Goal: Task Accomplishment & Management: Manage account settings

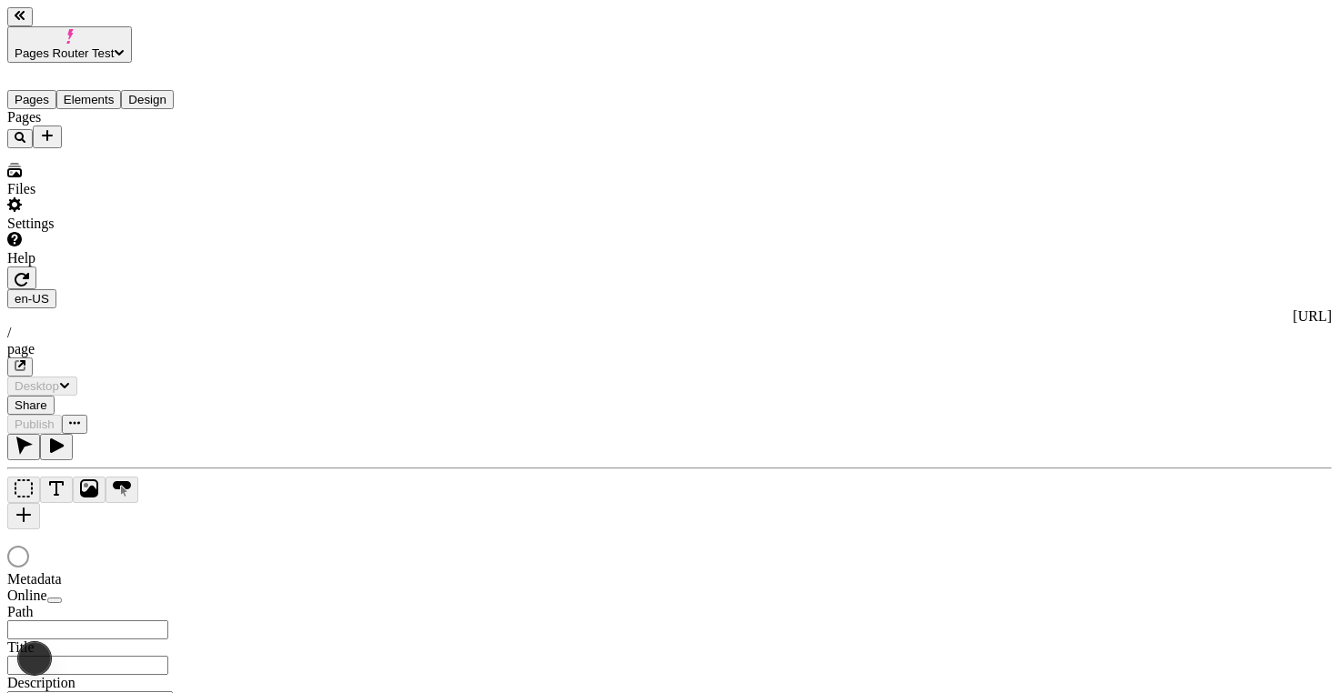
type input "/page"
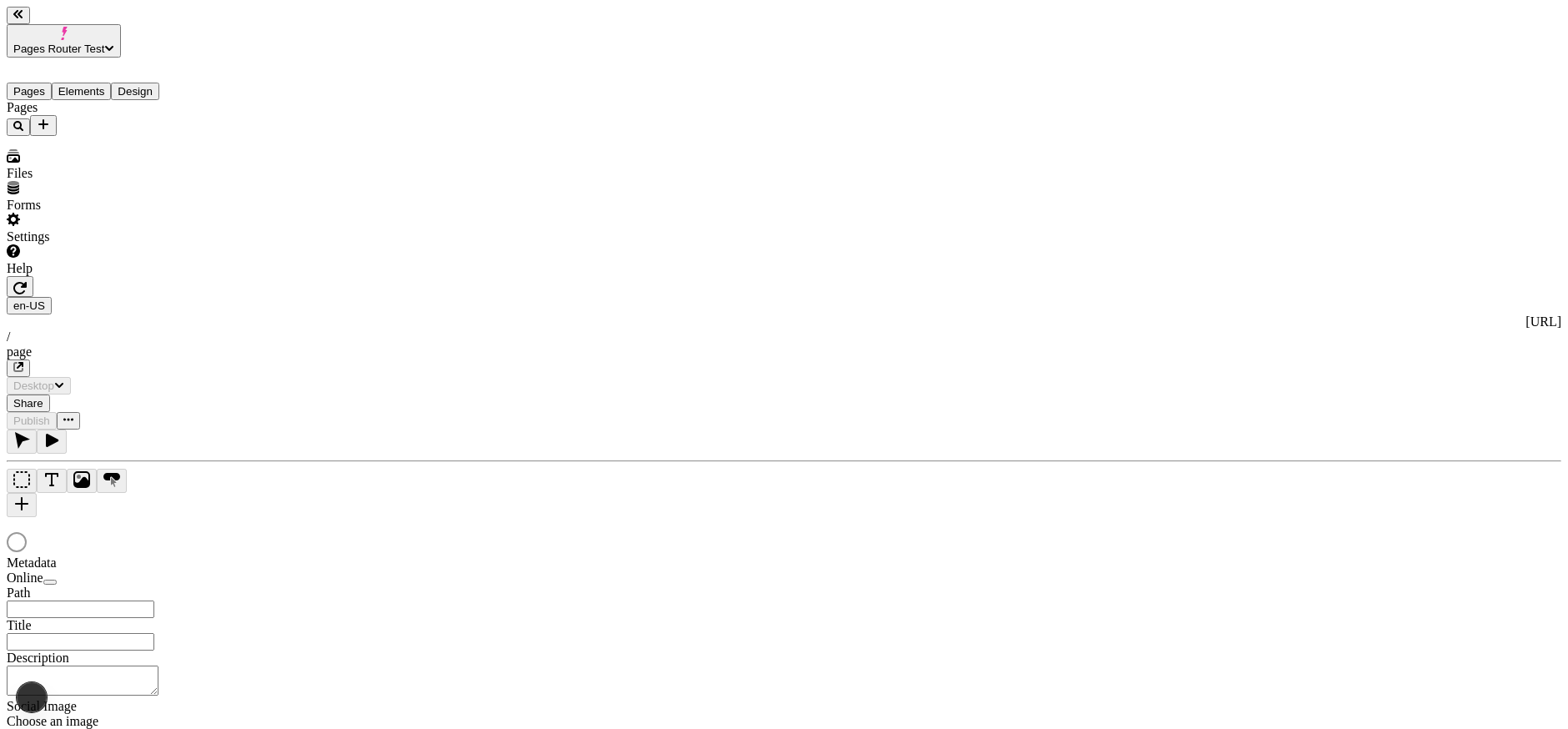
type input "/page"
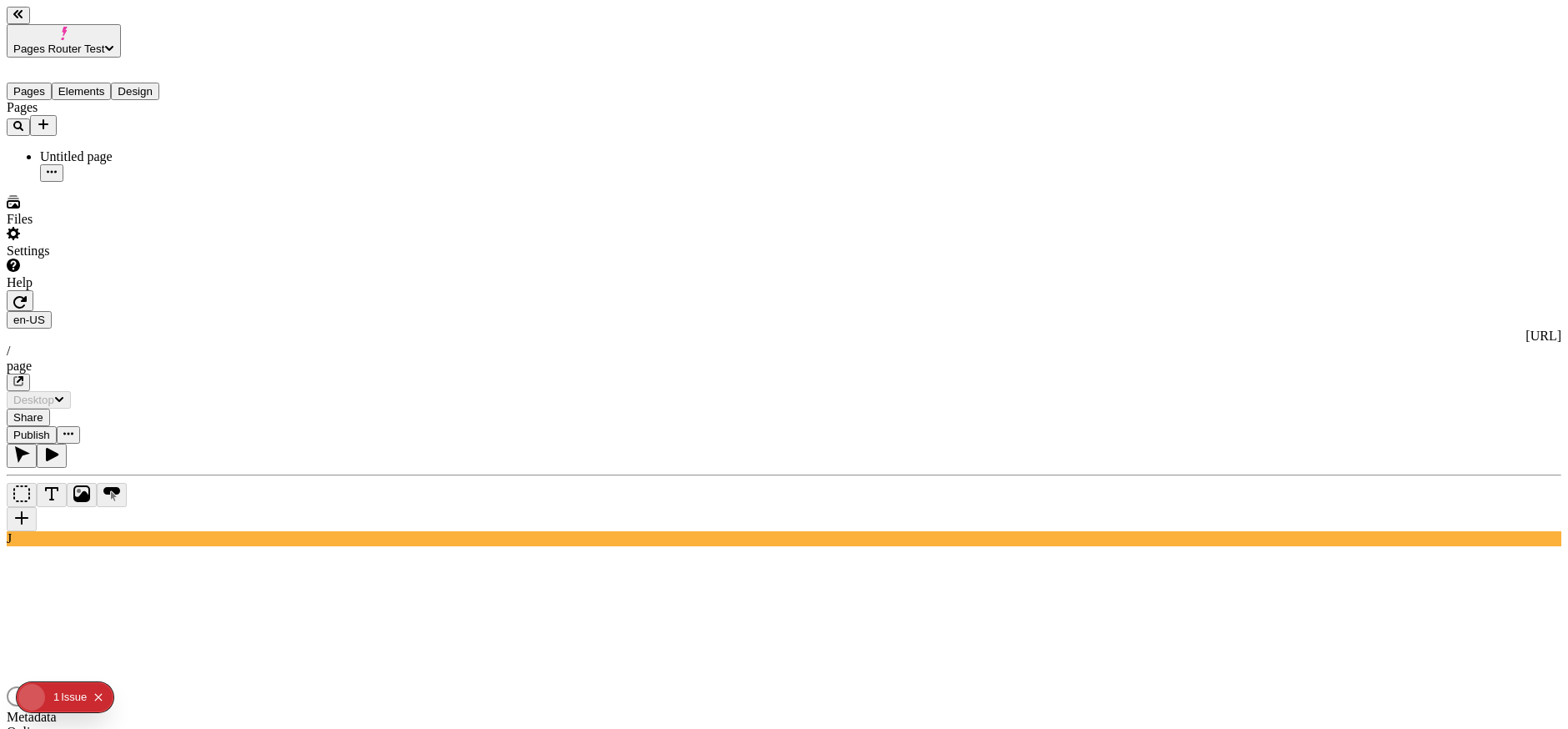
click at [1347, 547] on div at bounding box center [784, 628] width 1555 height 163
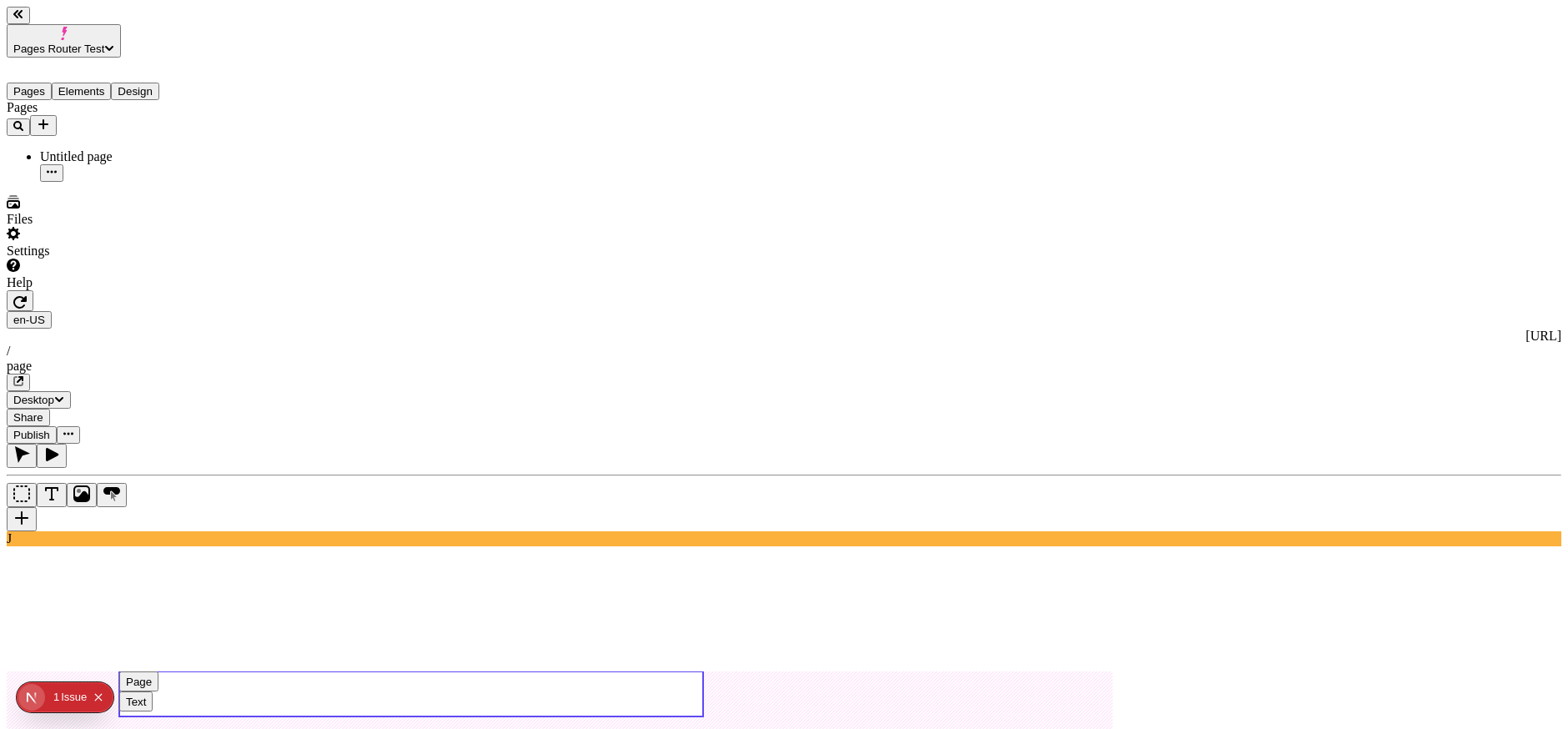
click at [610, 671] on use at bounding box center [411, 693] width 584 height 45
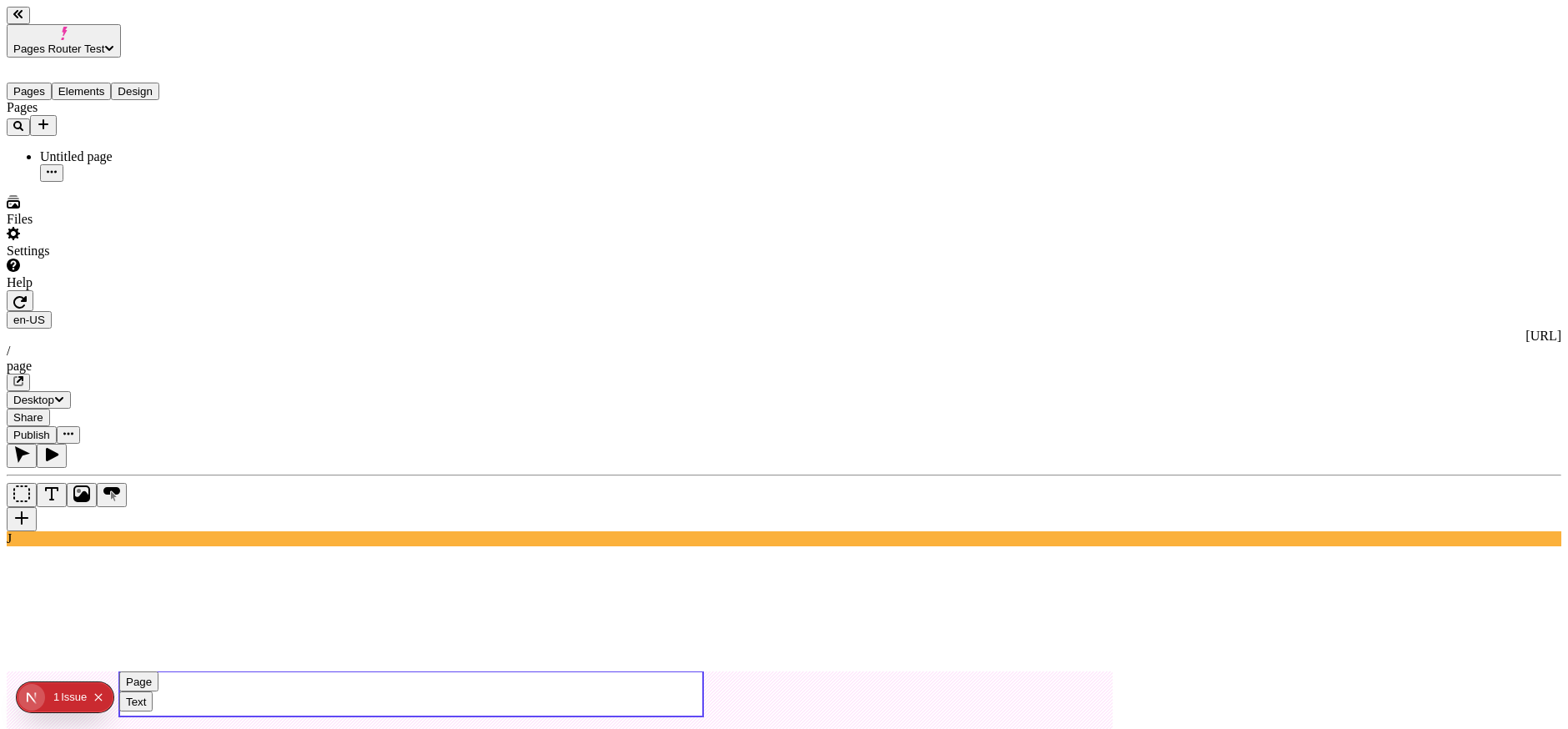
click at [650, 671] on use at bounding box center [411, 693] width 584 height 45
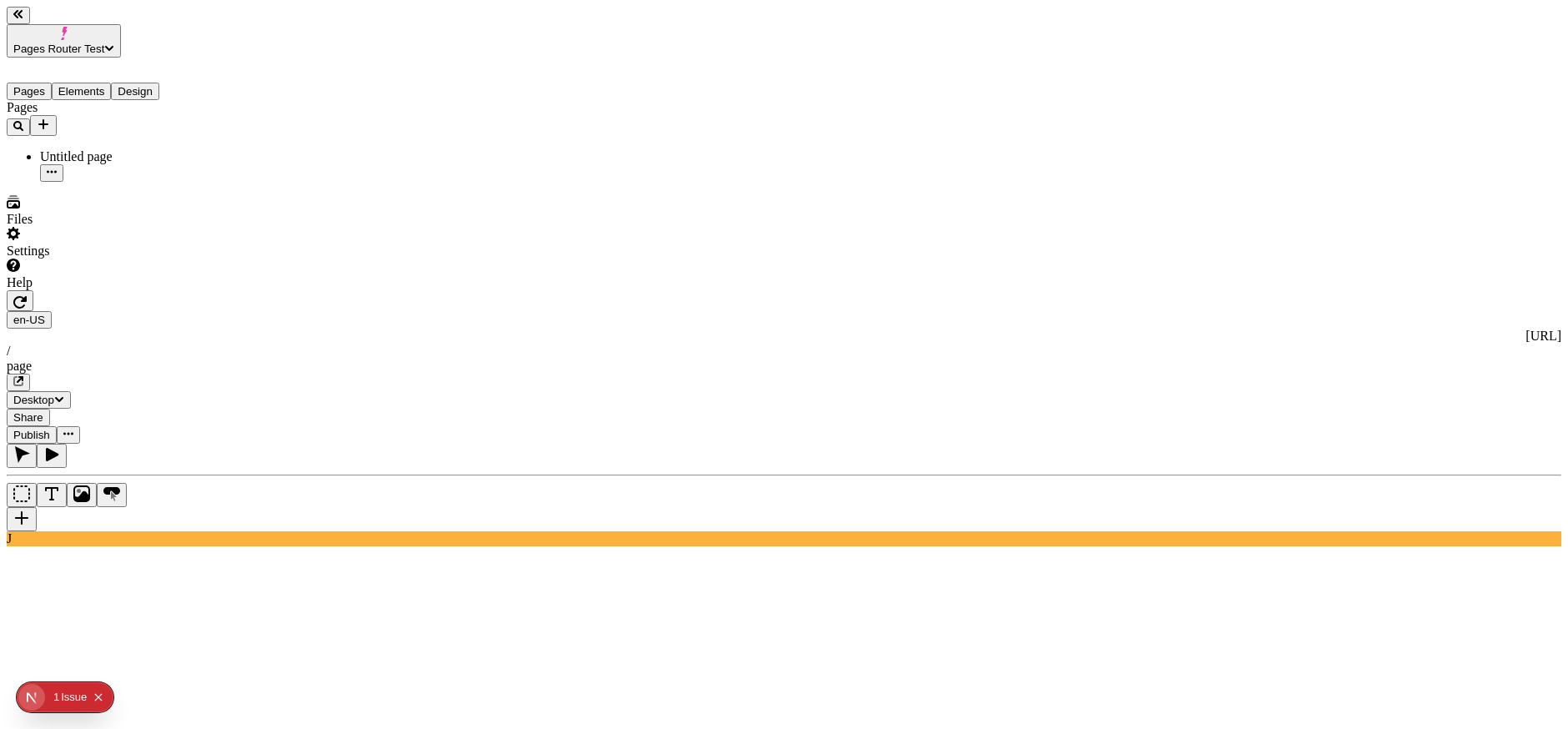
click at [291, 311] on div "en-US http://localhost:3001 / page" at bounding box center [784, 350] width 1555 height 80
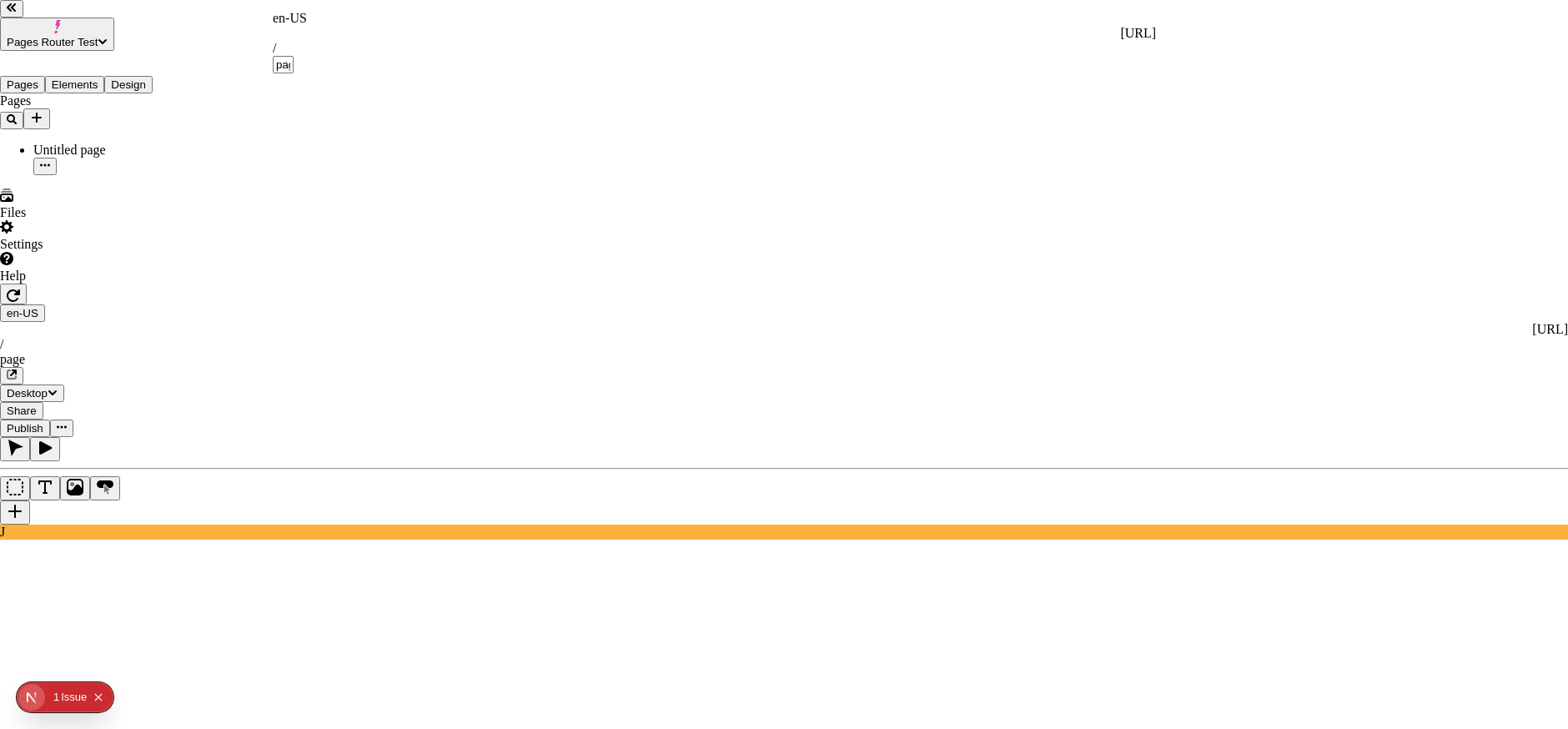
click at [295, 23] on div "en-US" at bounding box center [713, 18] width 883 height 15
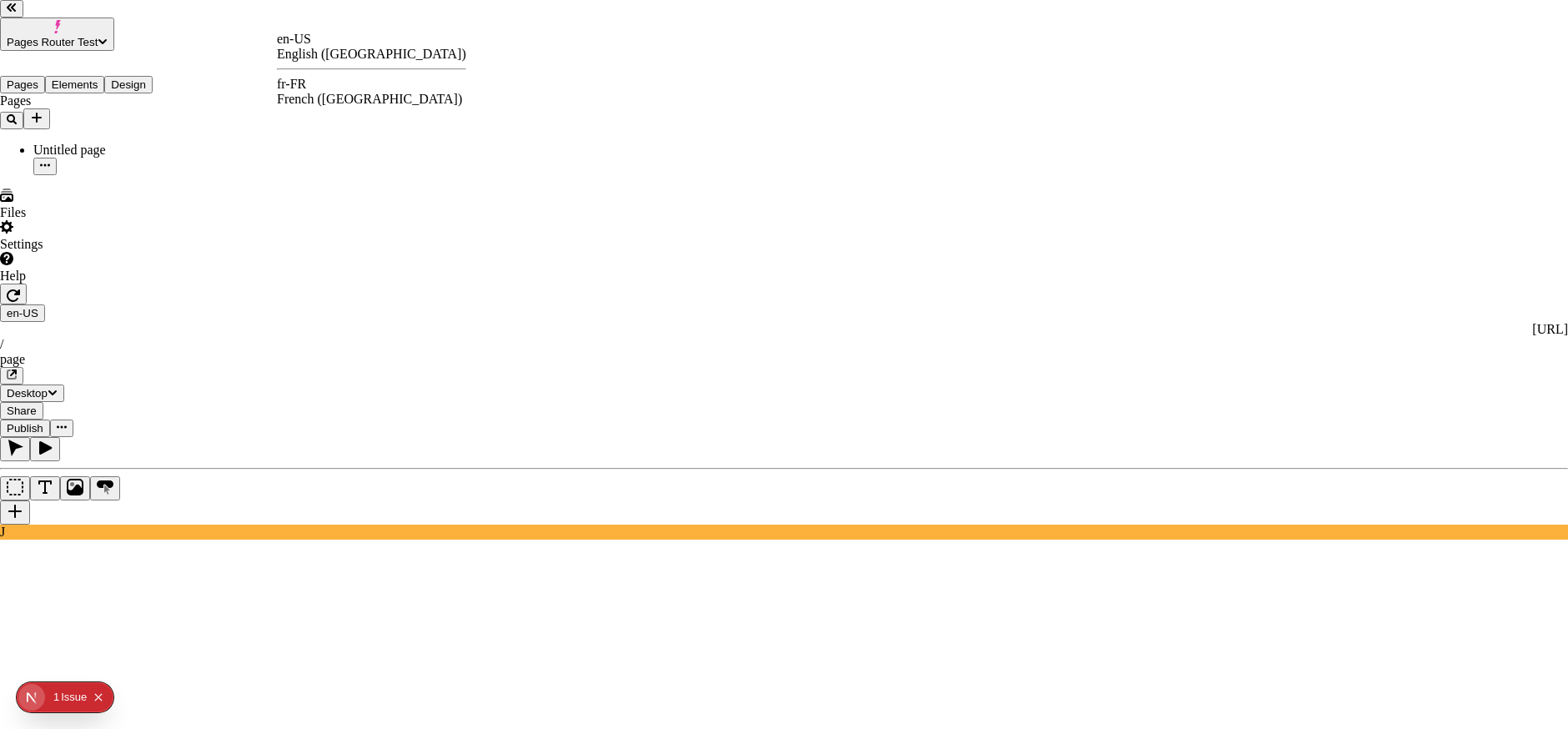
click at [319, 92] on div "fr-FR" at bounding box center [371, 84] width 189 height 15
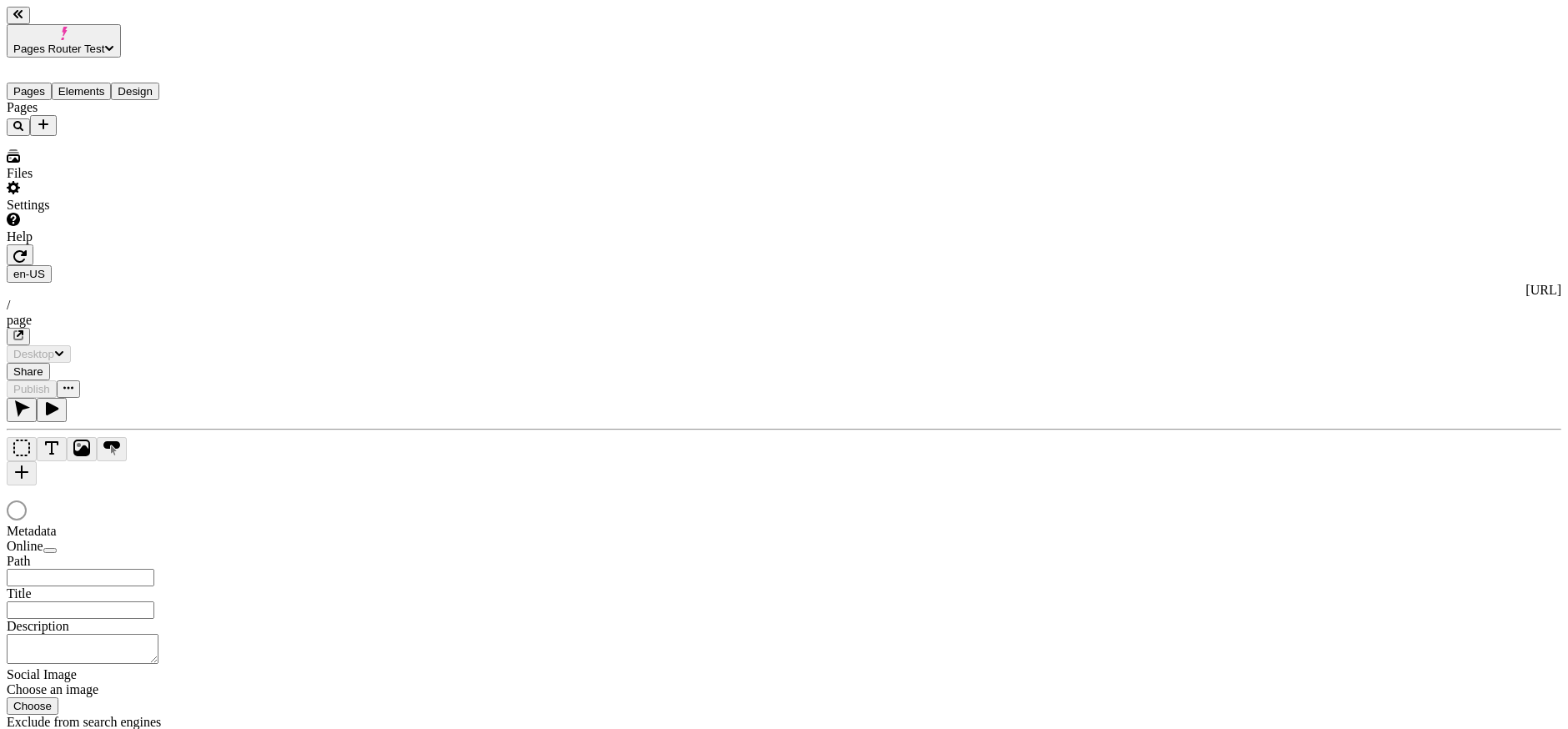
type input "/page"
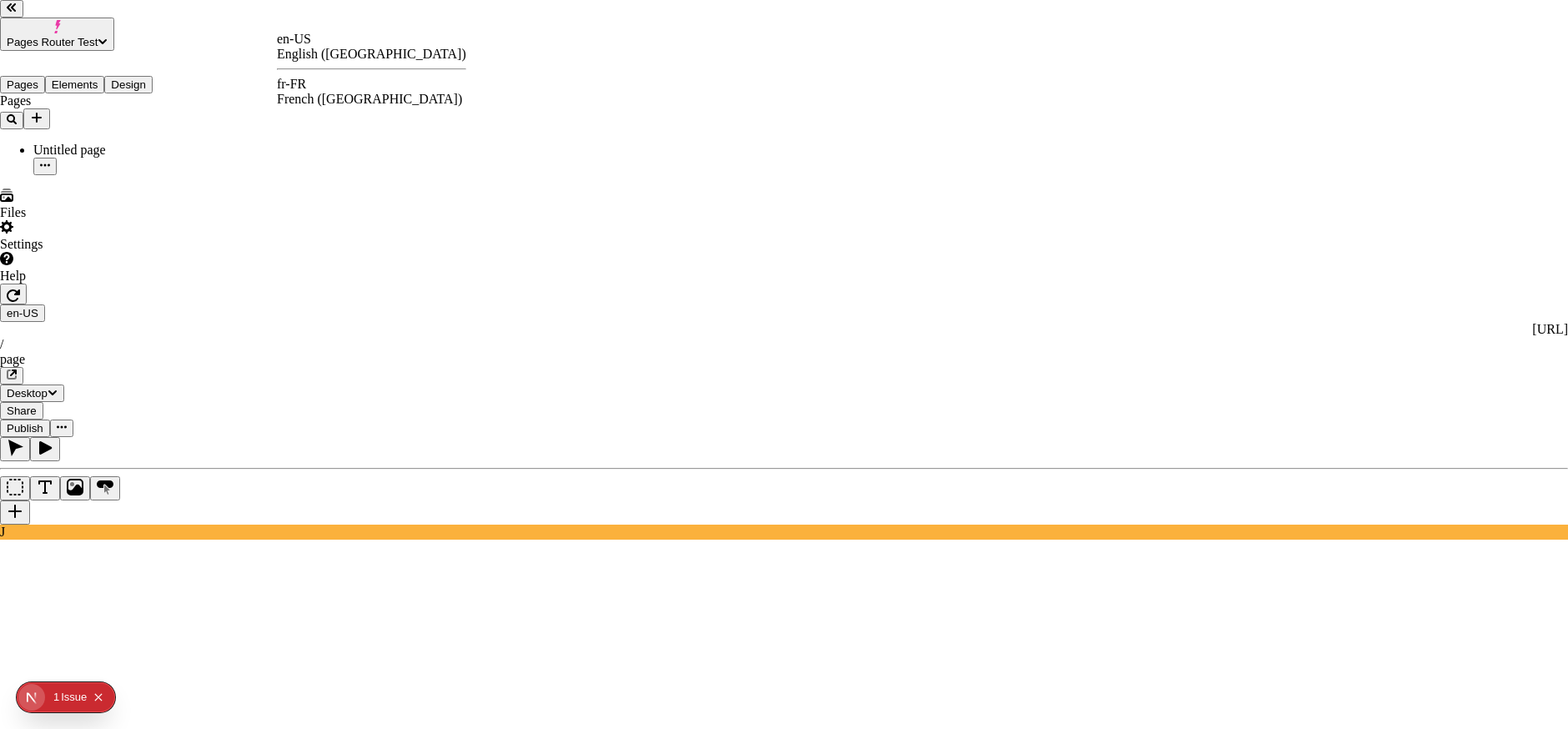
click at [344, 92] on div "French ([GEOGRAPHIC_DATA])" at bounding box center [371, 99] width 189 height 15
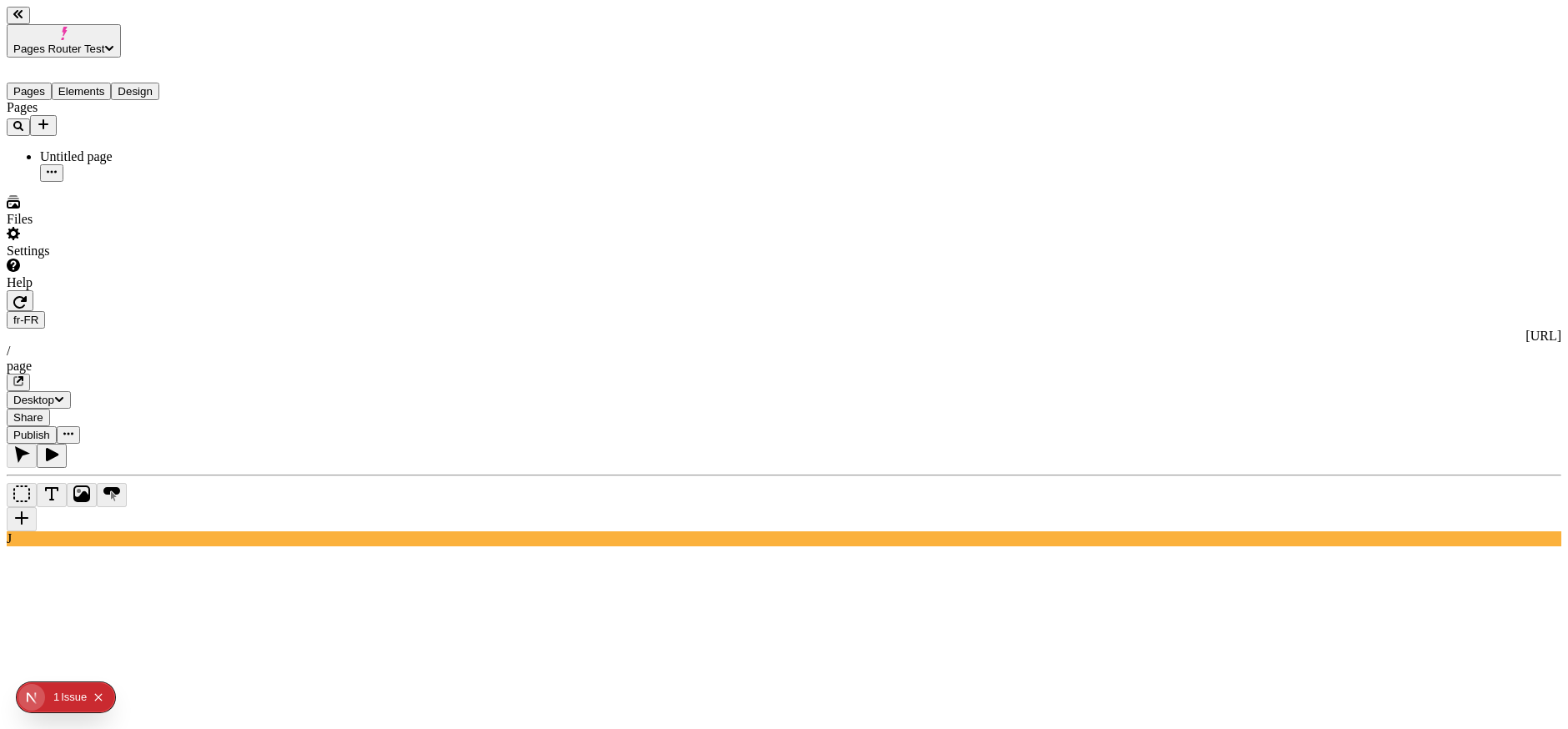
click at [27, 295] on icon "button" at bounding box center [20, 302] width 14 height 14
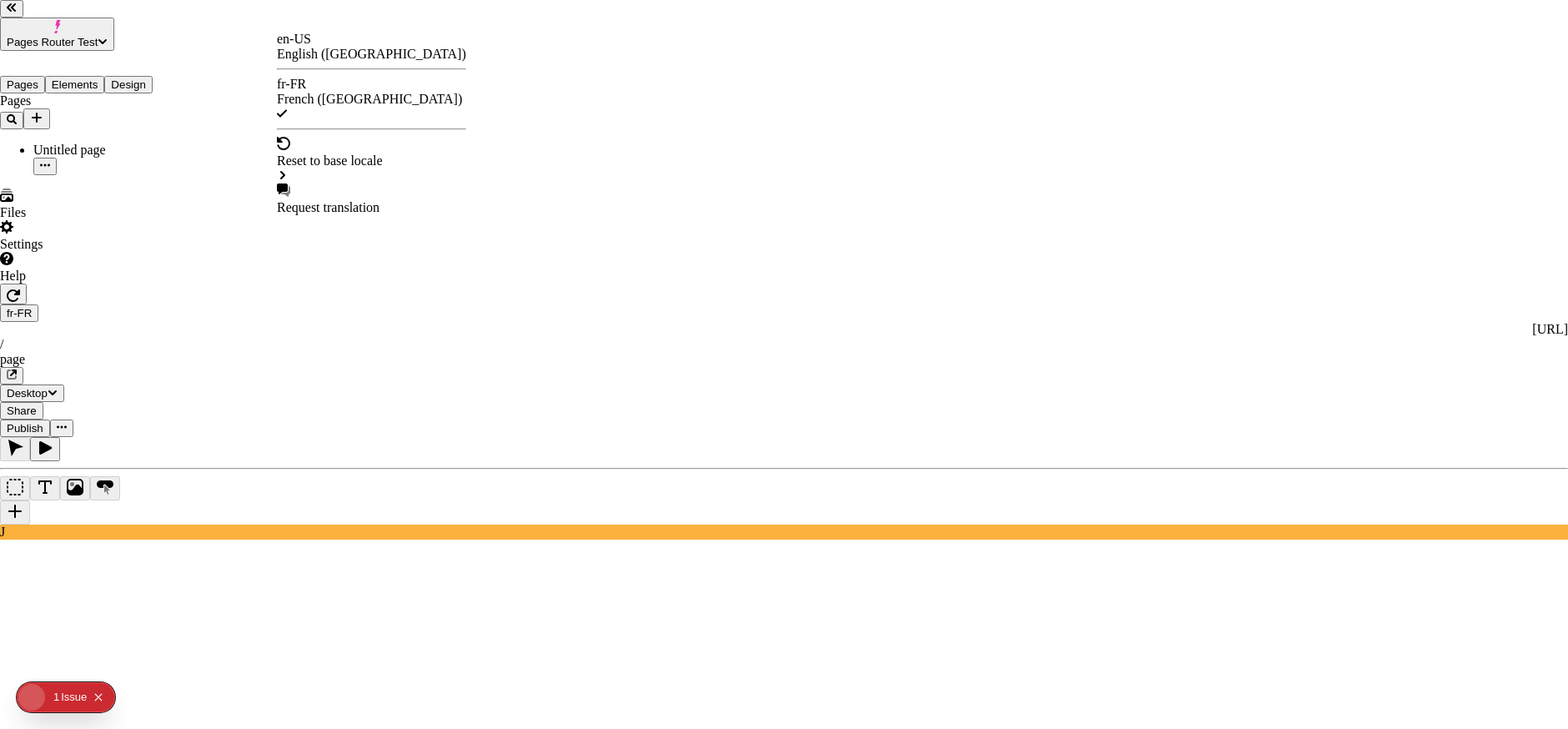
click at [316, 41] on div "en-US English ([GEOGRAPHIC_DATA])" at bounding box center [371, 47] width 189 height 30
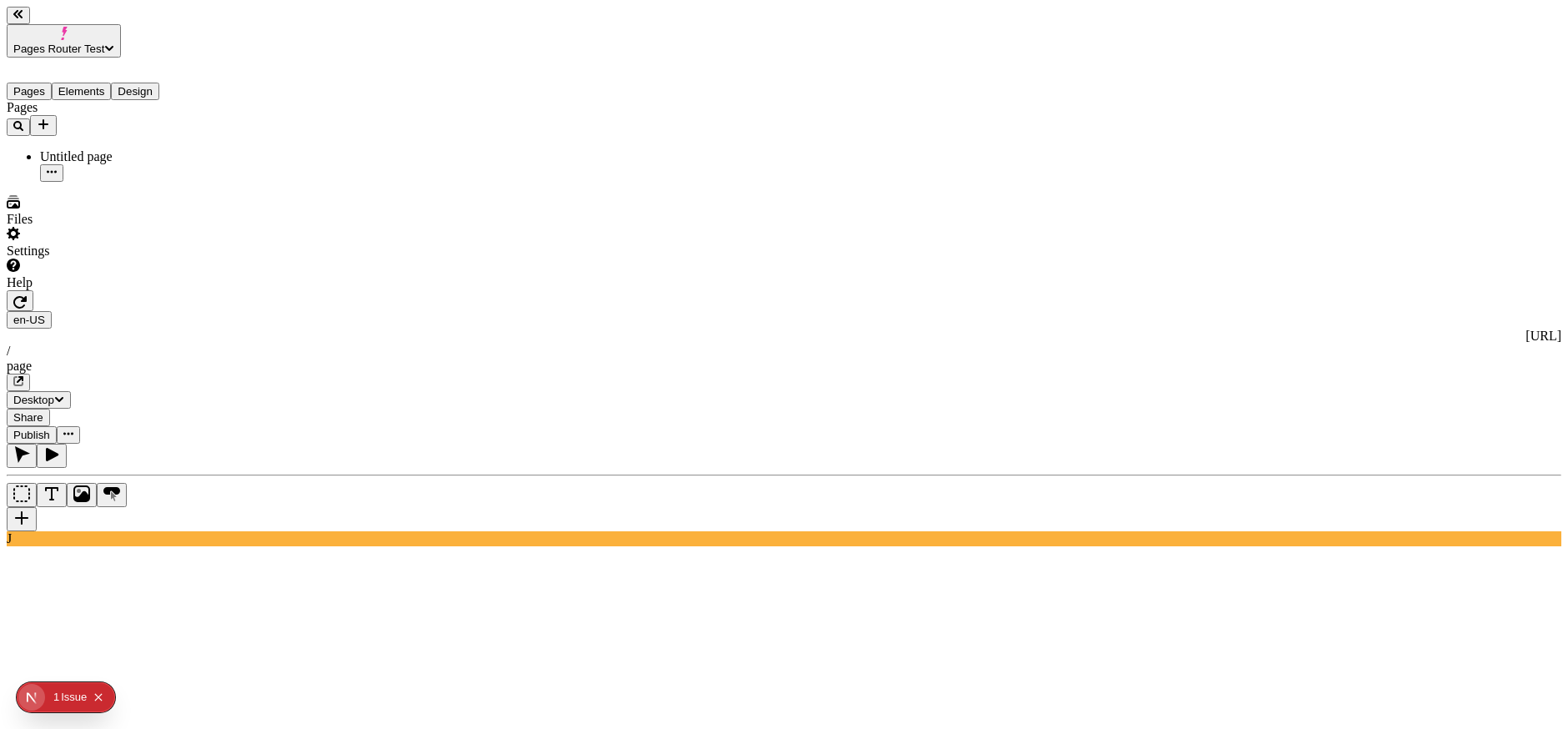
click at [491, 359] on div "page" at bounding box center [784, 366] width 1555 height 15
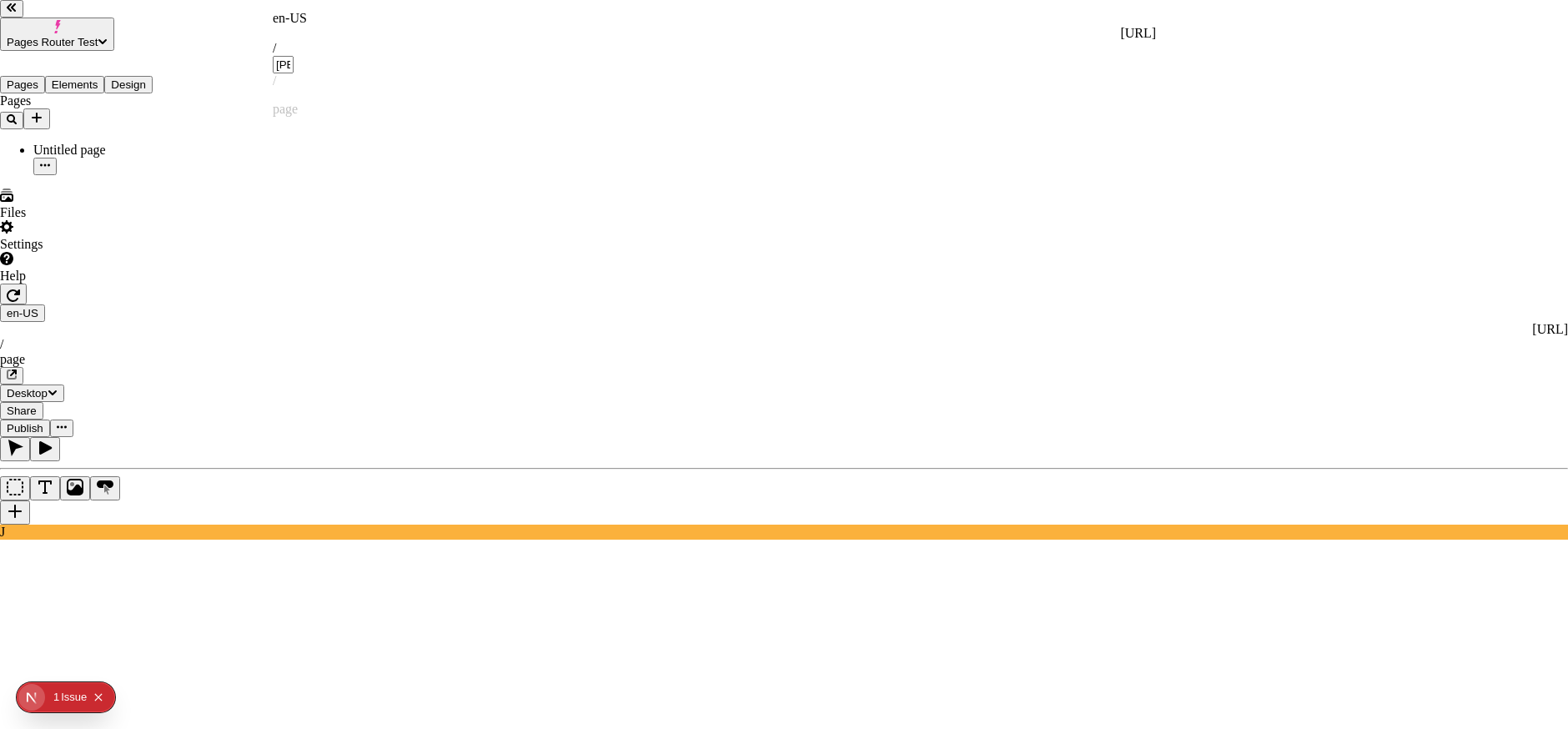
type input "[PERSON_NAME]"
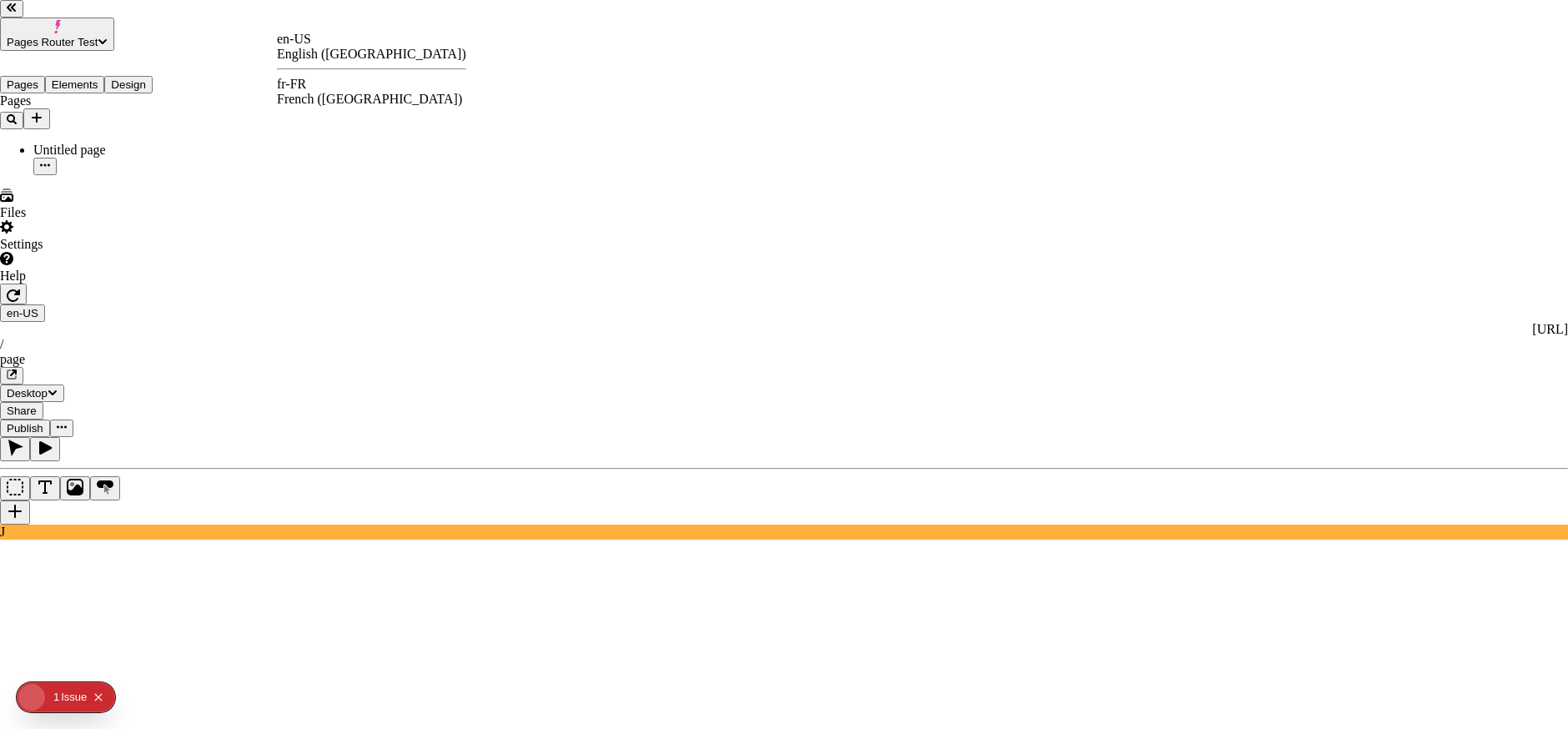
click at [325, 81] on div "fr-FR French ([GEOGRAPHIC_DATA])" at bounding box center [371, 92] width 189 height 30
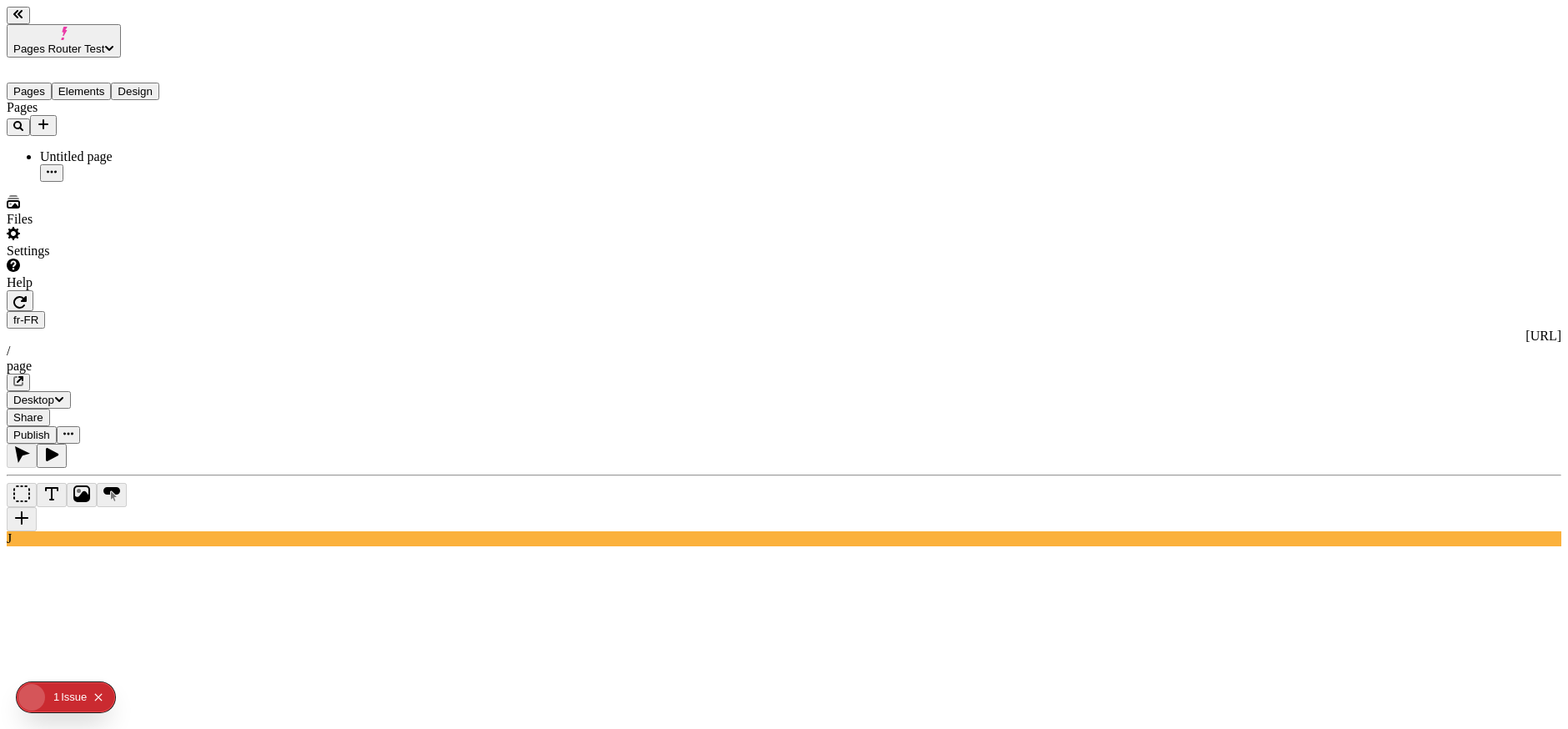
drag, startPoint x: 1424, startPoint y: 302, endPoint x: 1526, endPoint y: 420, distance: 156.0
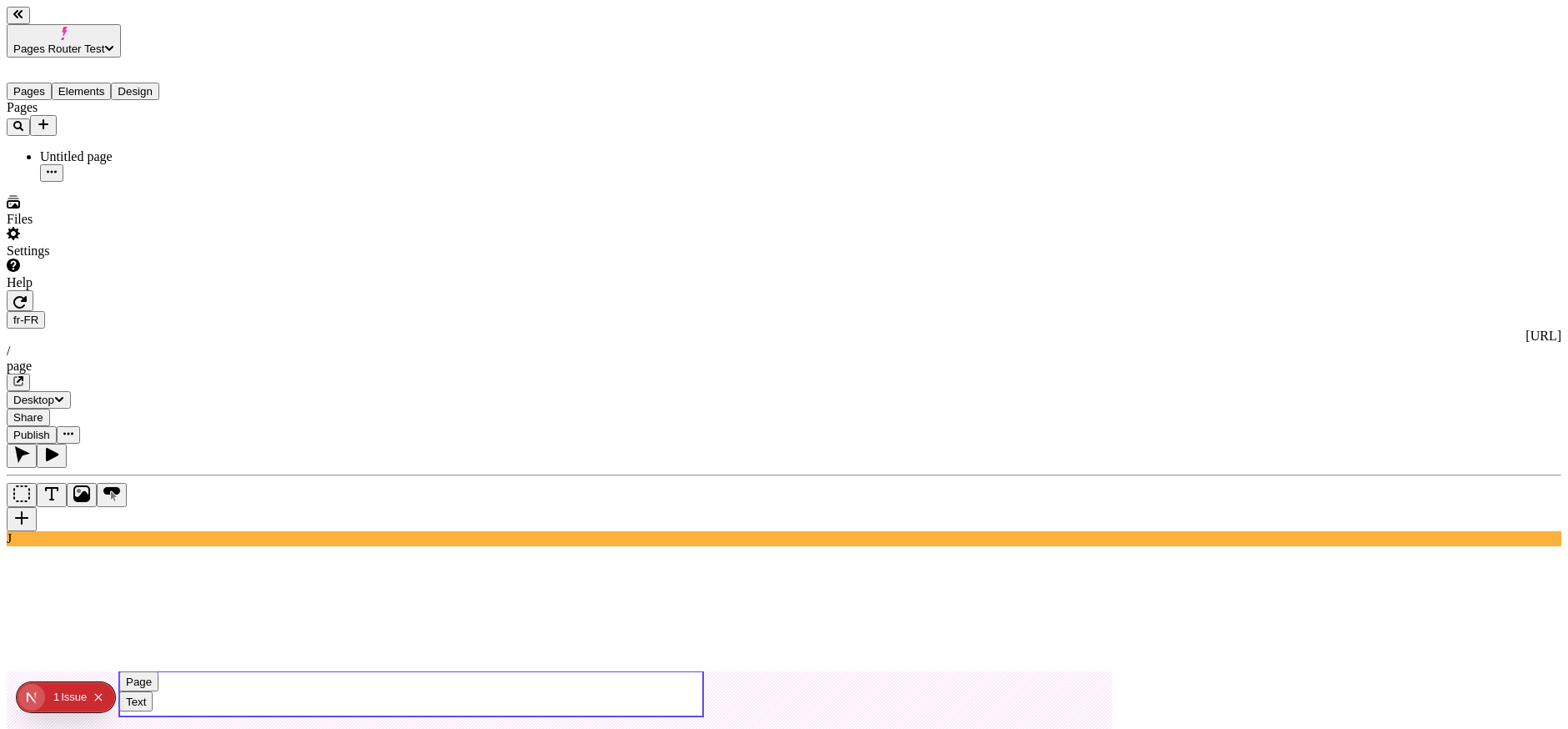
click at [510, 671] on use at bounding box center [411, 693] width 584 height 45
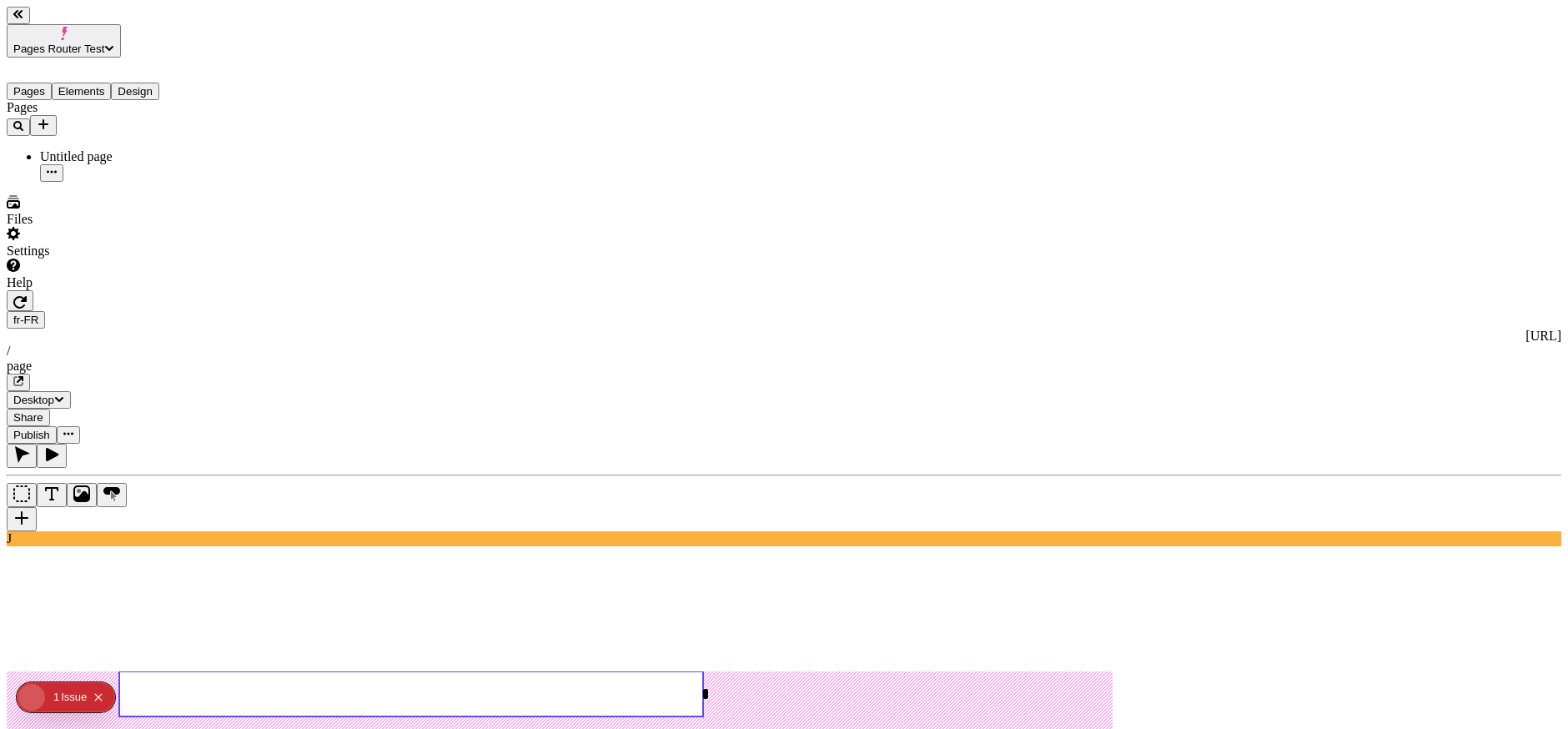
type input "0"
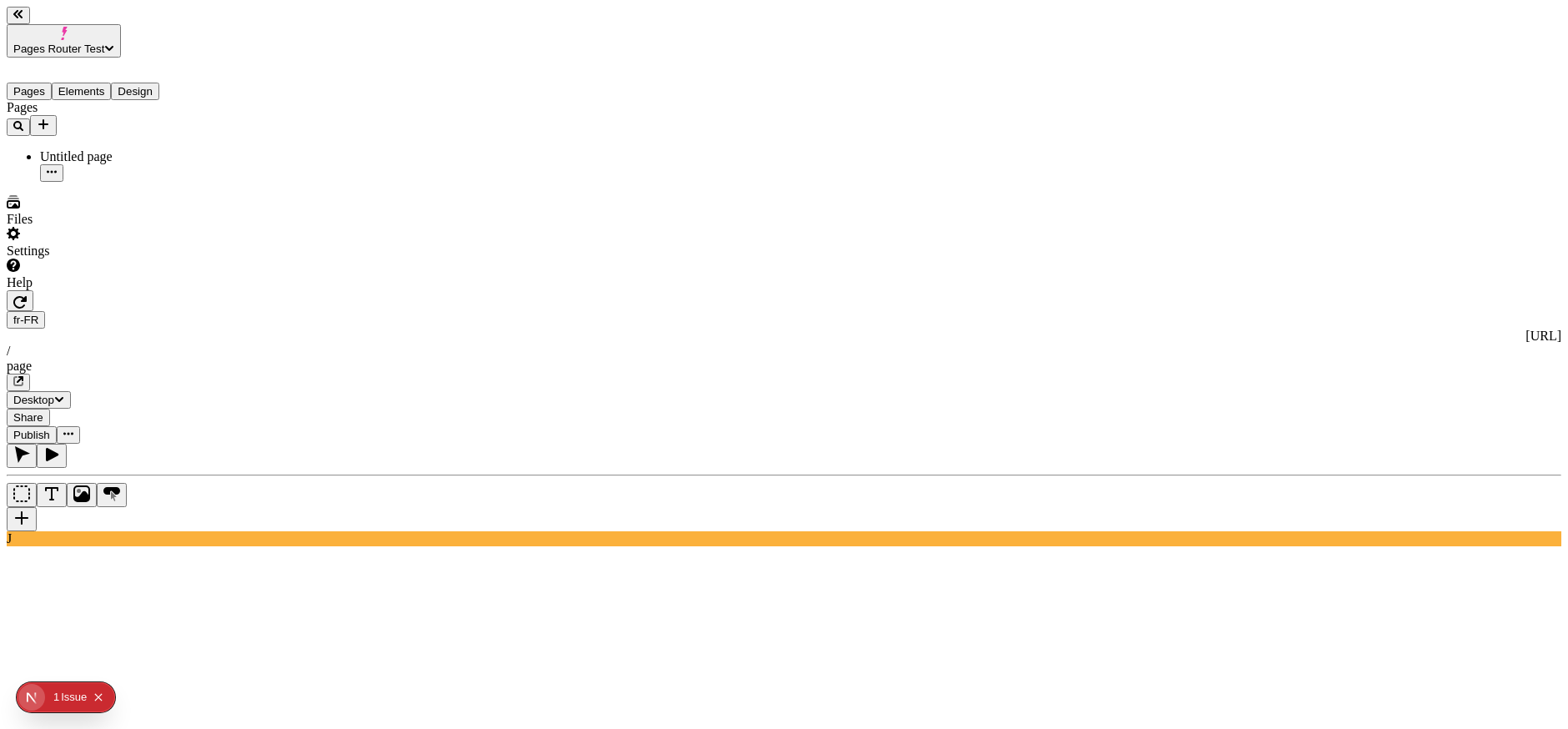
click at [484, 359] on div "page" at bounding box center [784, 366] width 1555 height 15
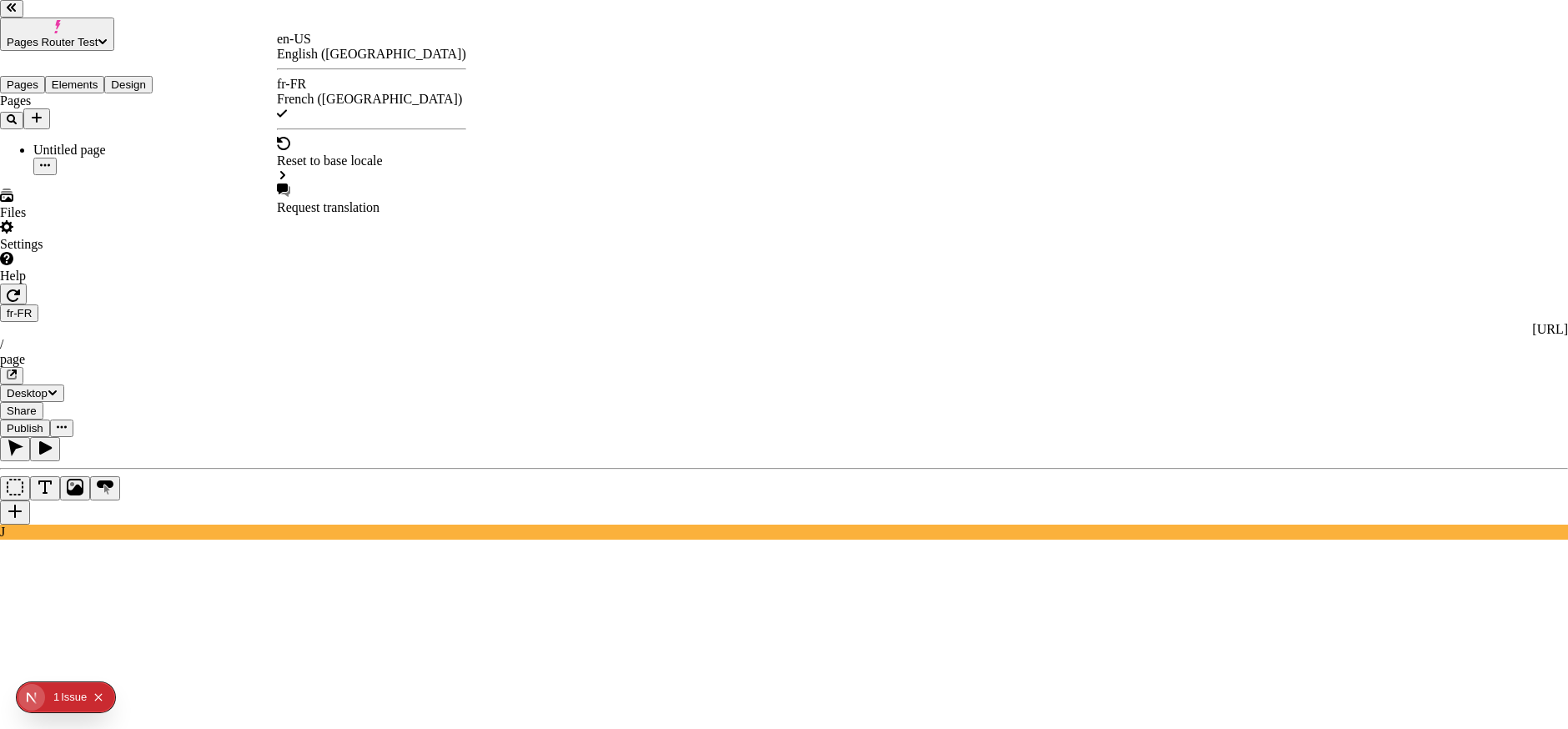
click at [303, 39] on div "en-US English ([GEOGRAPHIC_DATA])" at bounding box center [371, 47] width 189 height 30
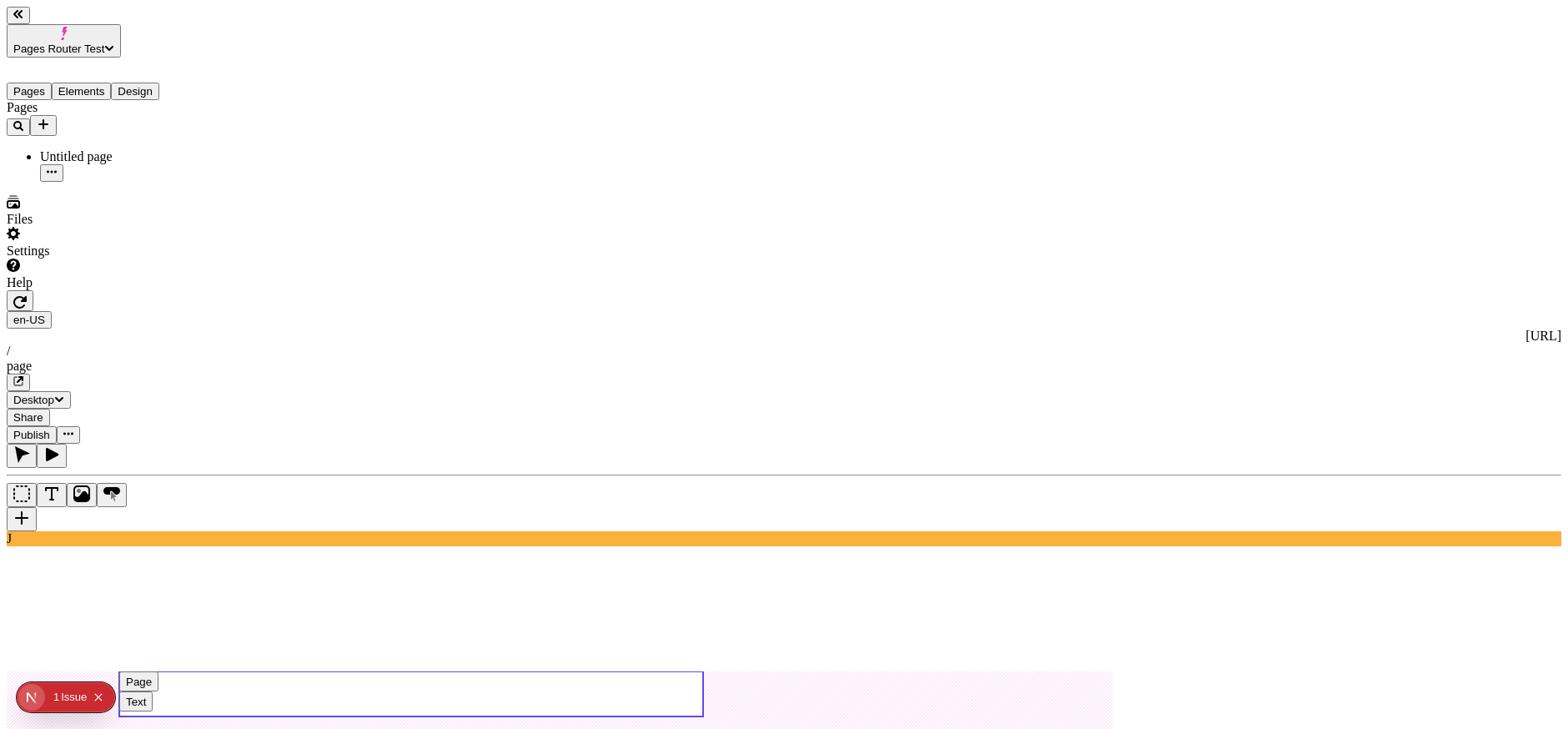
click at [522, 671] on use at bounding box center [411, 693] width 584 height 45
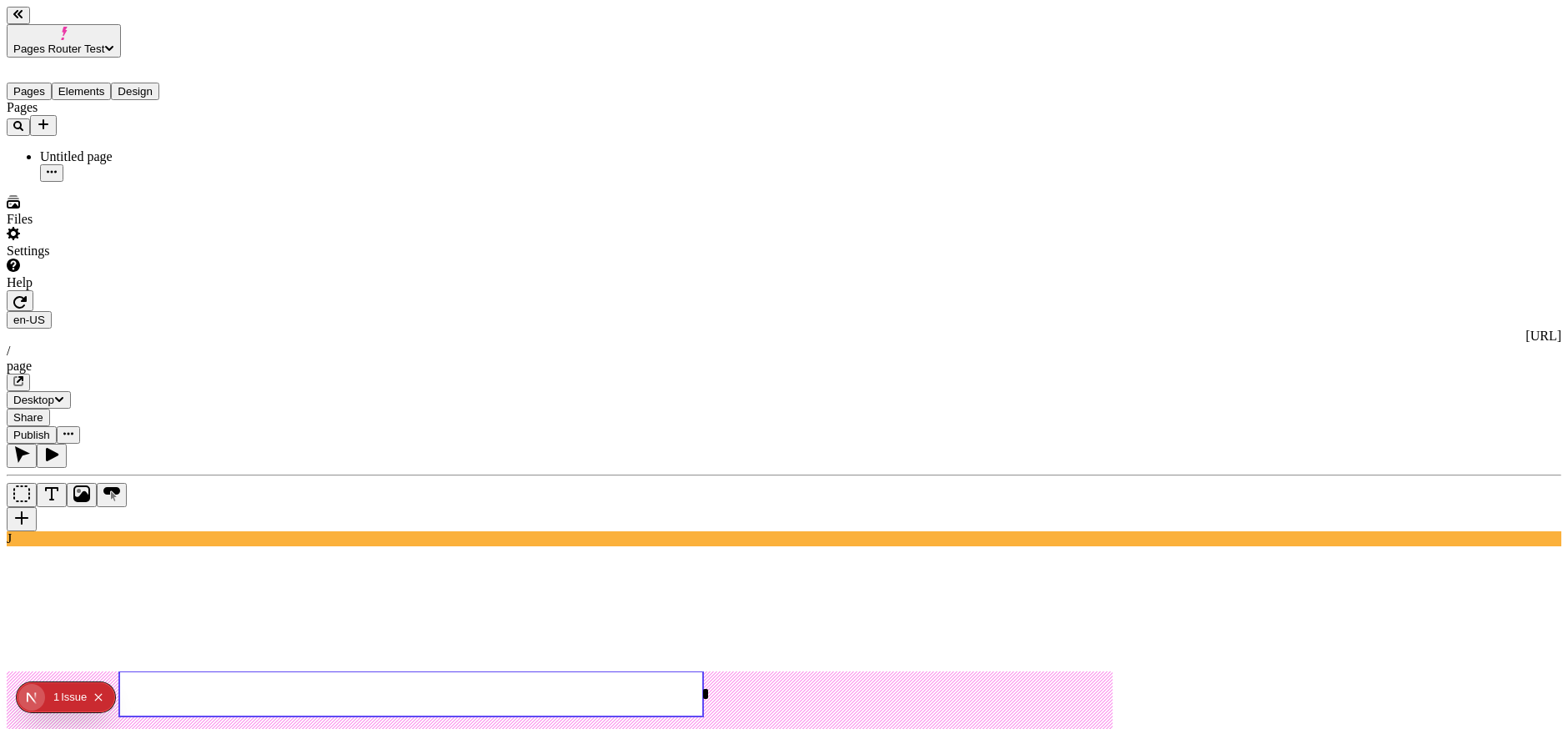
type input "280"
type input "0"
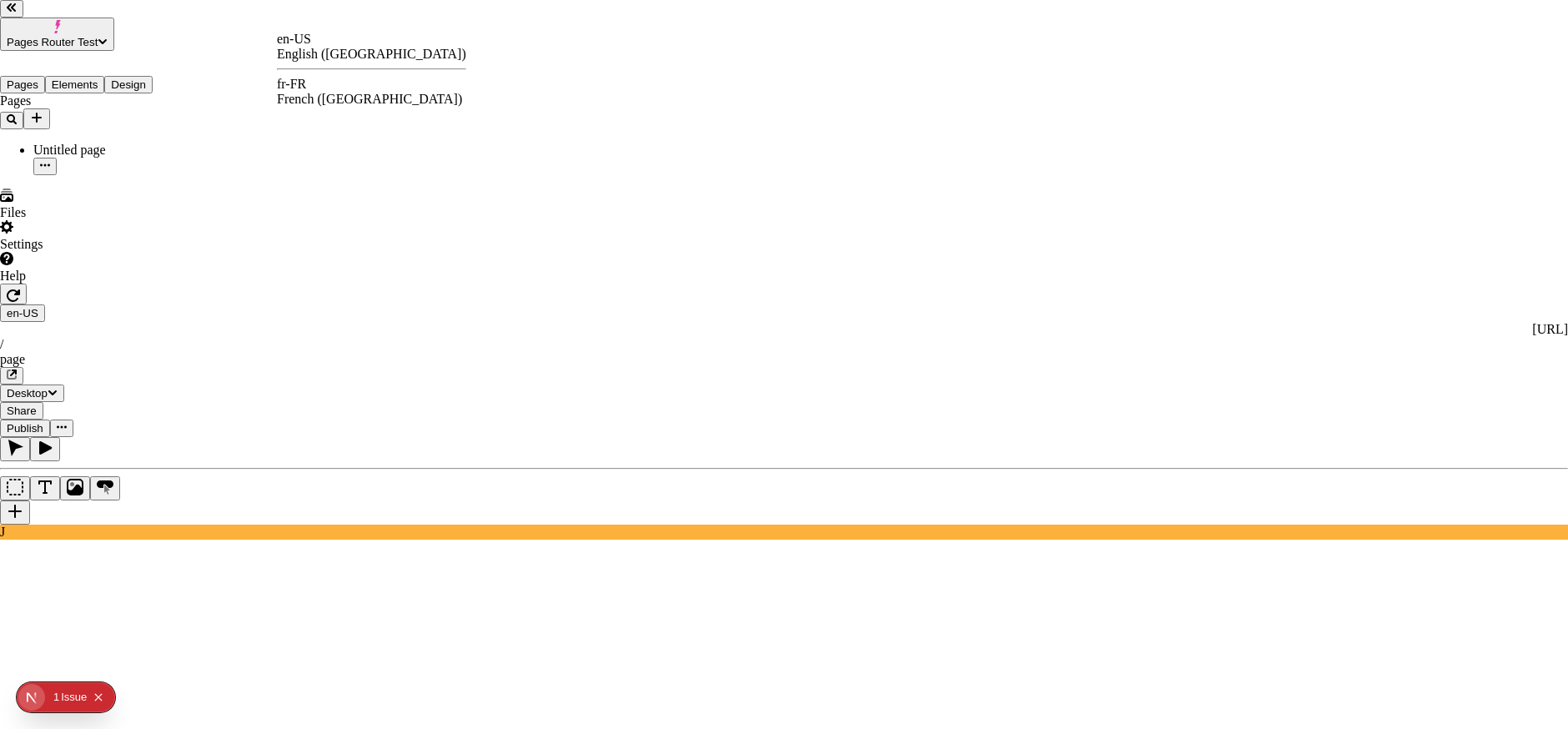
click at [318, 82] on div "fr-FR French ([GEOGRAPHIC_DATA])" at bounding box center [371, 92] width 189 height 30
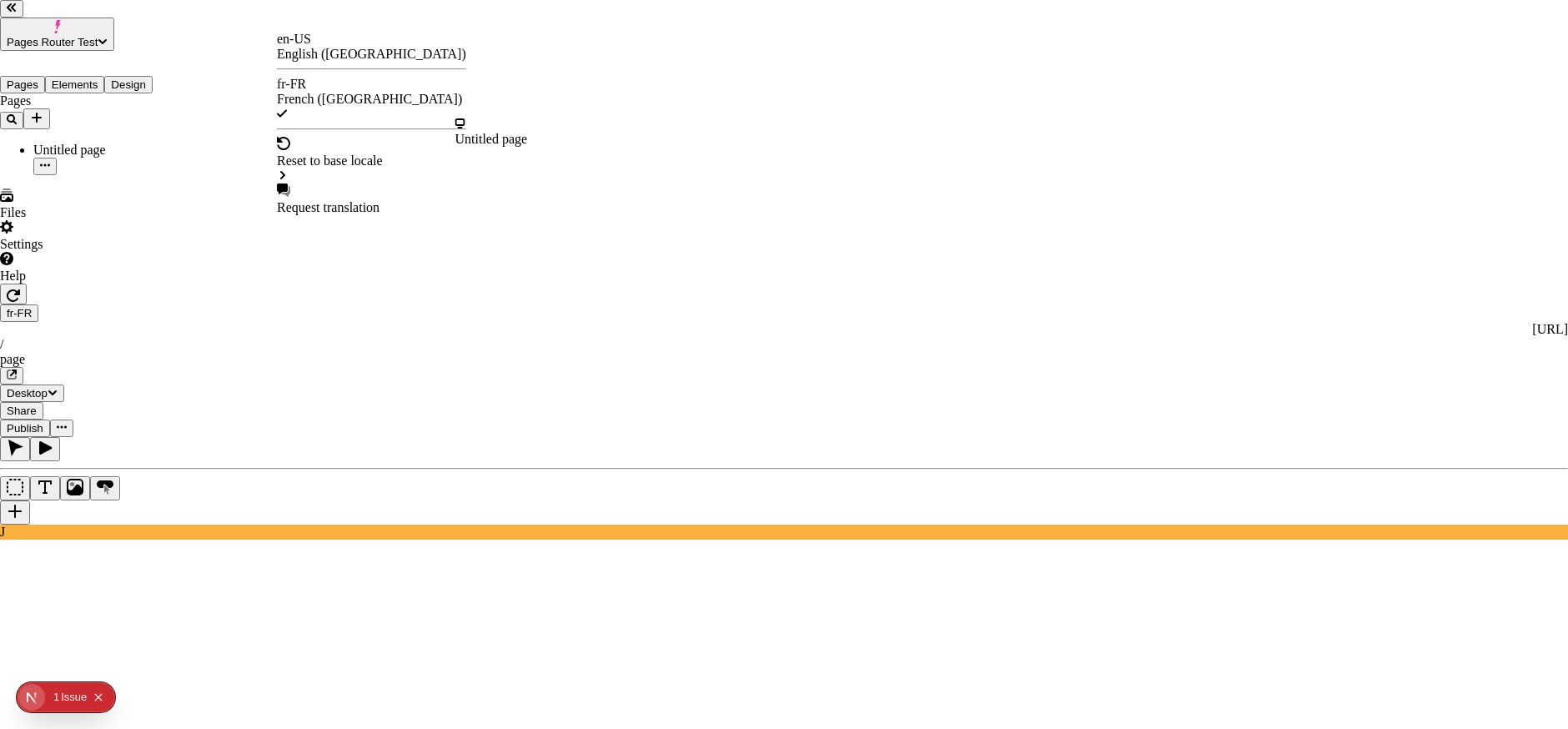
click at [517, 138] on div "Untitled page" at bounding box center [491, 139] width 72 height 15
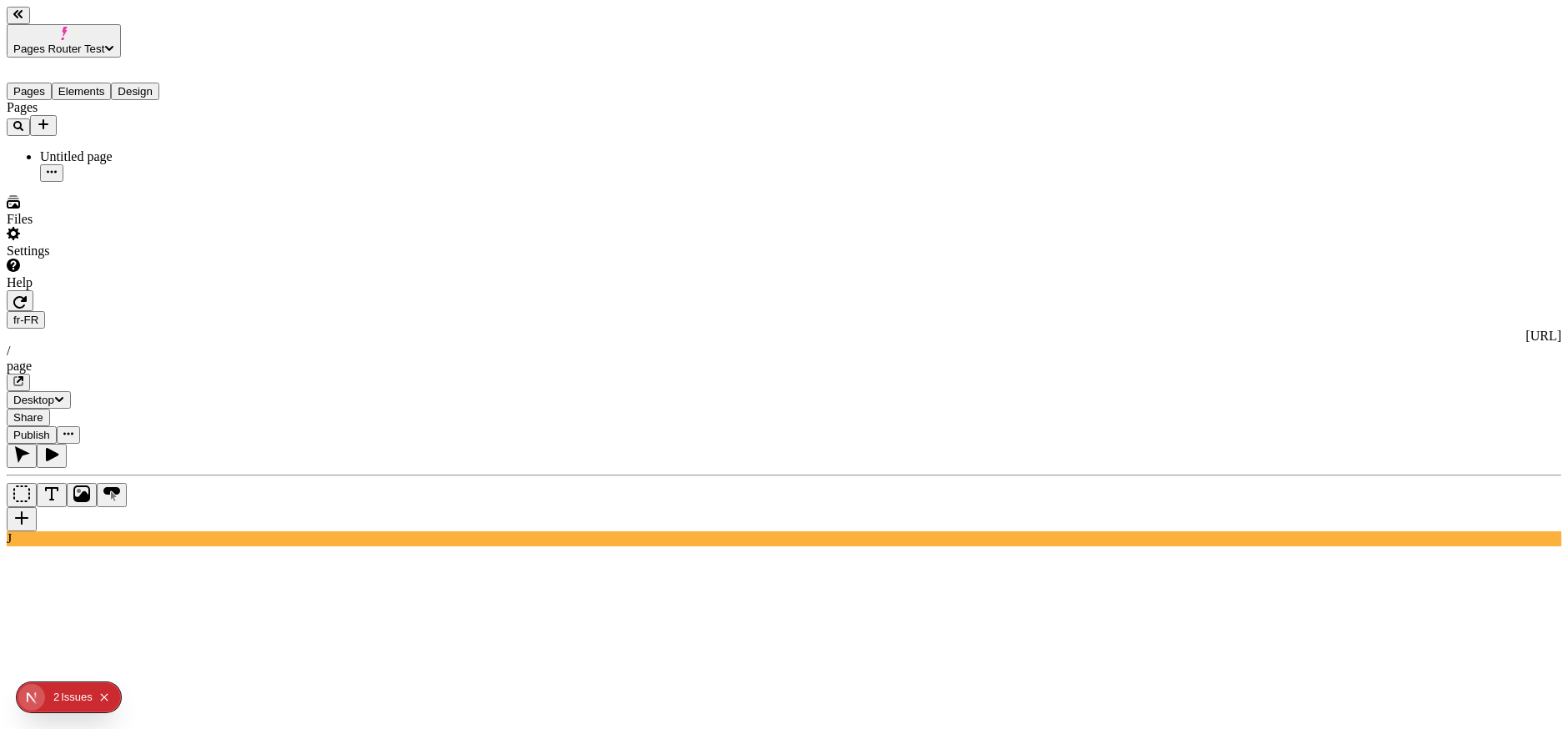
click at [52, 696] on div "1 2 Issue s" at bounding box center [82, 697] width 71 height 27
click at [72, 697] on div "Issue s" at bounding box center [76, 697] width 32 height 30
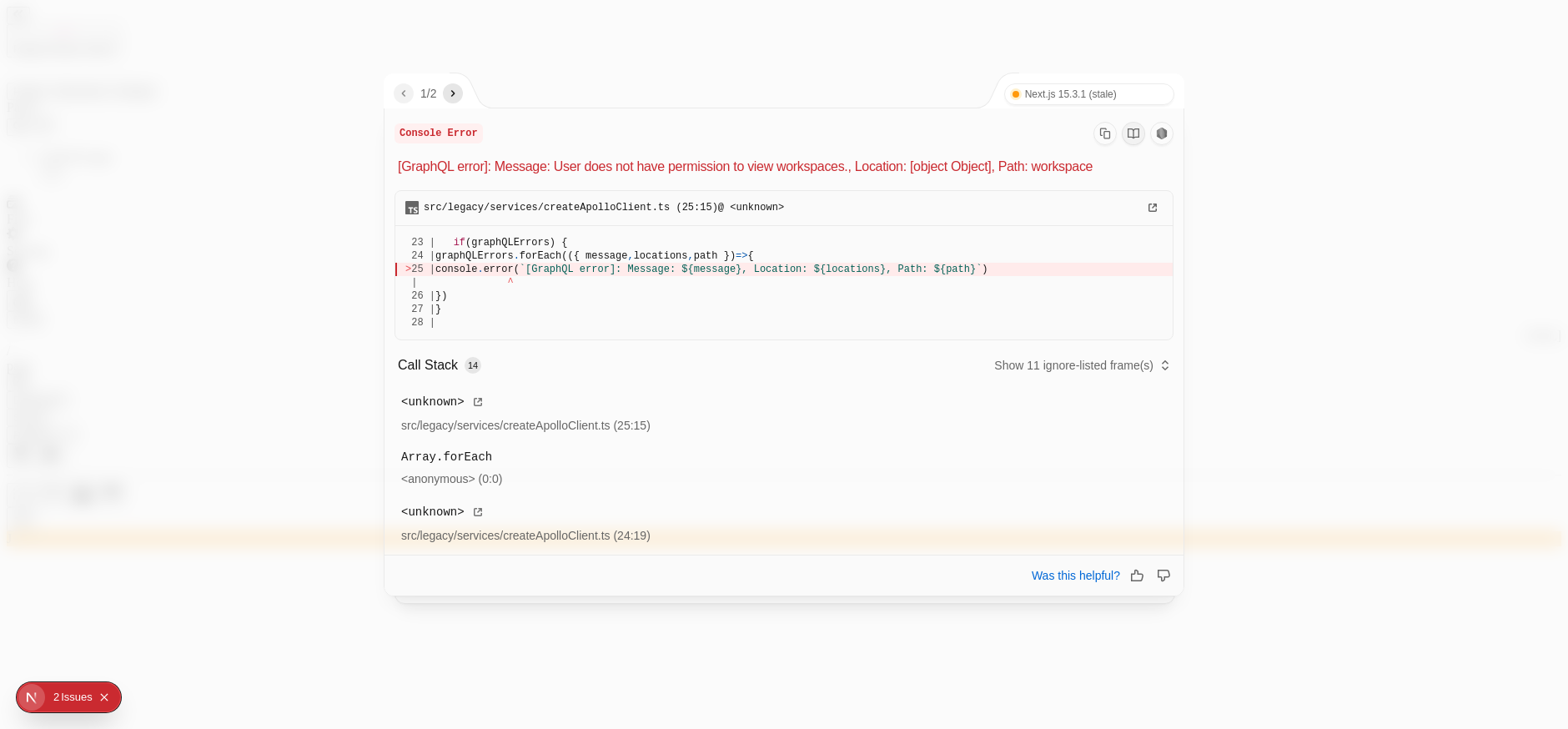
click at [459, 96] on icon "next" at bounding box center [453, 94] width 14 height 14
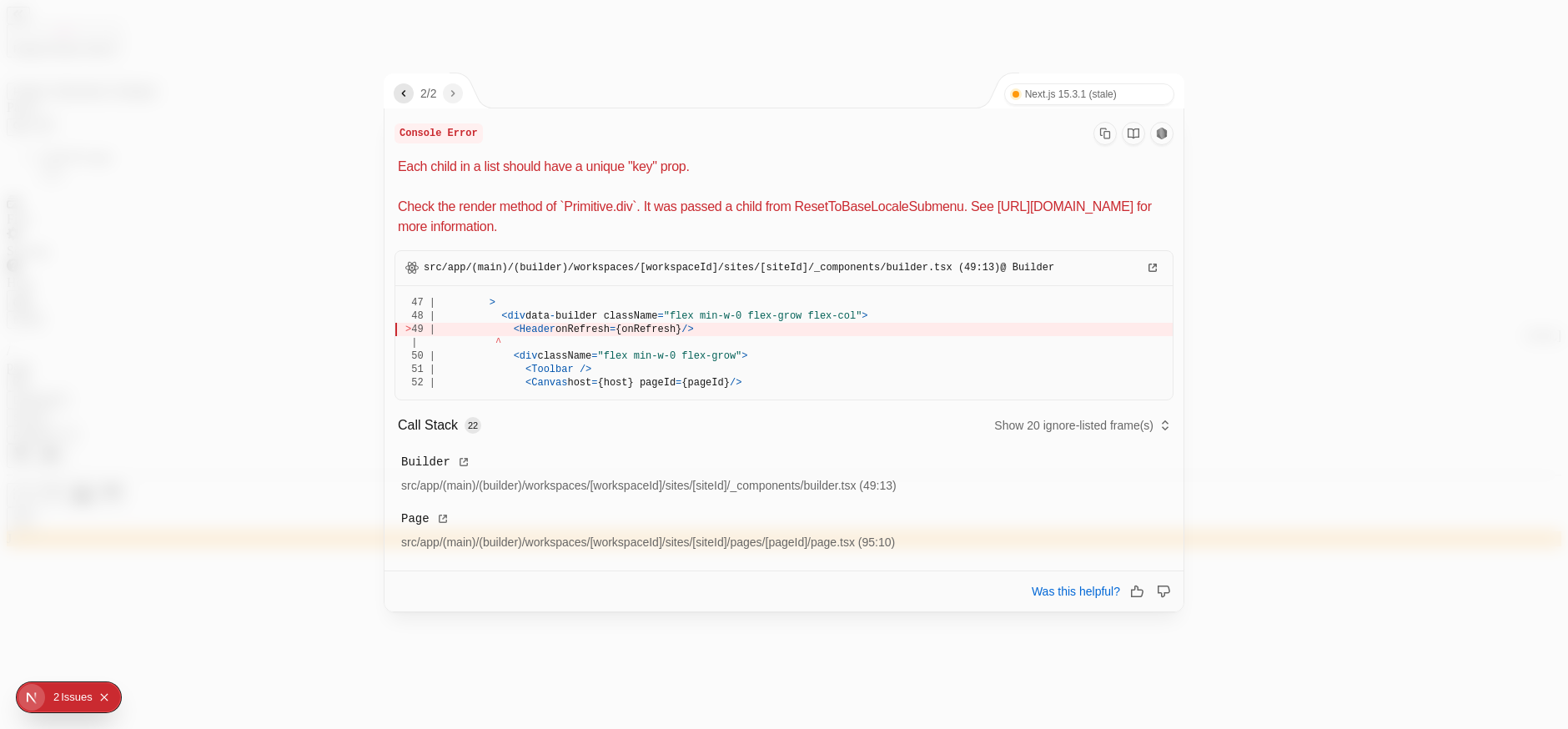
drag, startPoint x: 522, startPoint y: 152, endPoint x: 563, endPoint y: 226, distance: 84.6
click at [563, 226] on div "Console Error Each child in a list should have a unique "key" prop. Check the r…" at bounding box center [784, 180] width 779 height 116
click at [604, 186] on p "Each child in a list should have a unique "key" prop. Check the render method o…" at bounding box center [786, 196] width 776 height 80
click at [829, 249] on div "Console Error Each child in a list should have a unique "key" prop. Check the r…" at bounding box center [783, 338] width 799 height 461
click at [829, 248] on div "src/app/(main)/(builder)/workspaces/[workspaceId]/sites/[siteId]/_components/bu…" at bounding box center [784, 400] width 779 height 313
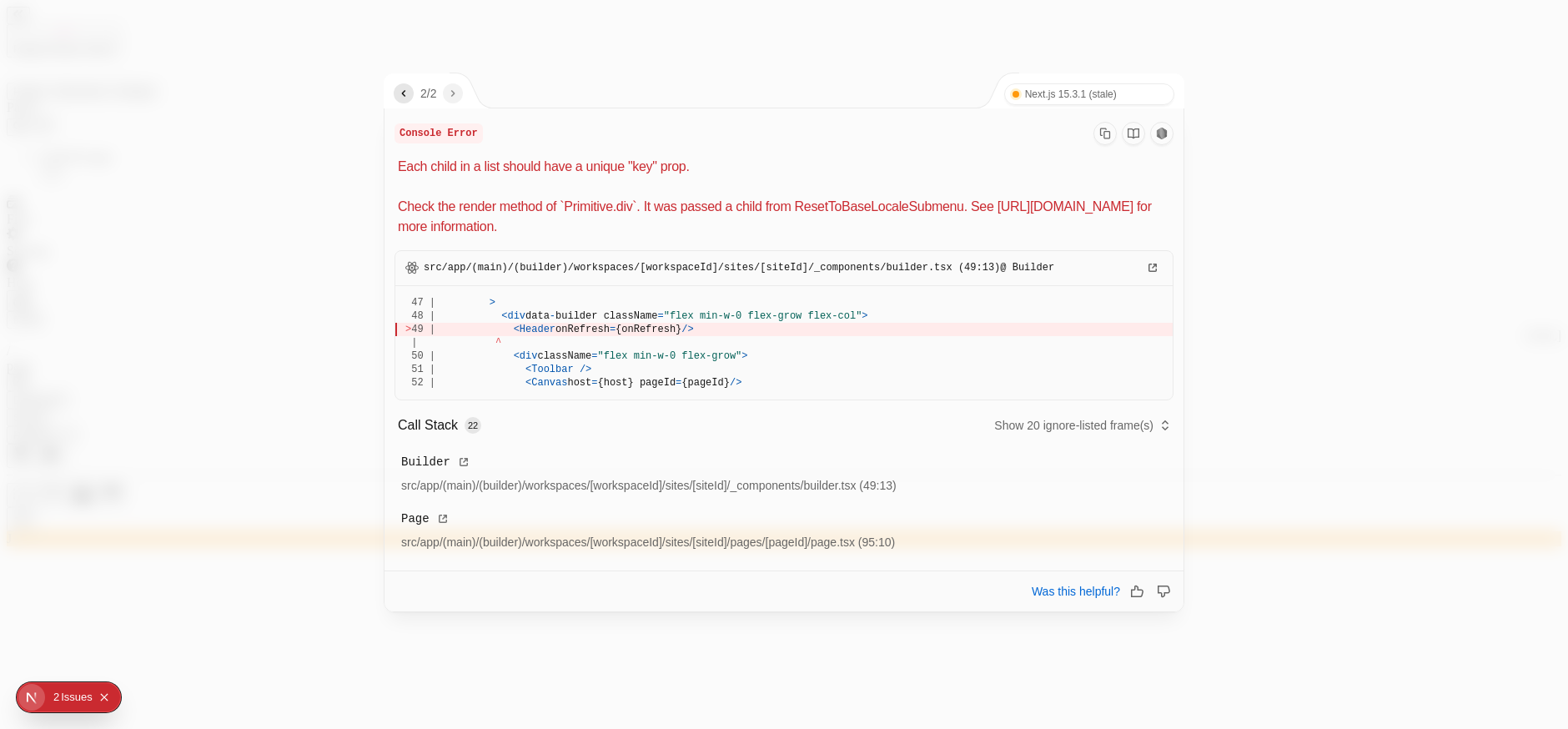
drag, startPoint x: 763, startPoint y: 195, endPoint x: 794, endPoint y: 207, distance: 33.2
click at [790, 207] on div "Console Error Each child in a list should have a unique "key" prop. Check the r…" at bounding box center [784, 180] width 779 height 116
click at [794, 207] on p "Each child in a list should have a unique "key" prop. Check the render method o…" at bounding box center [786, 196] width 776 height 80
click at [1356, 30] on div at bounding box center [784, 364] width 1568 height 729
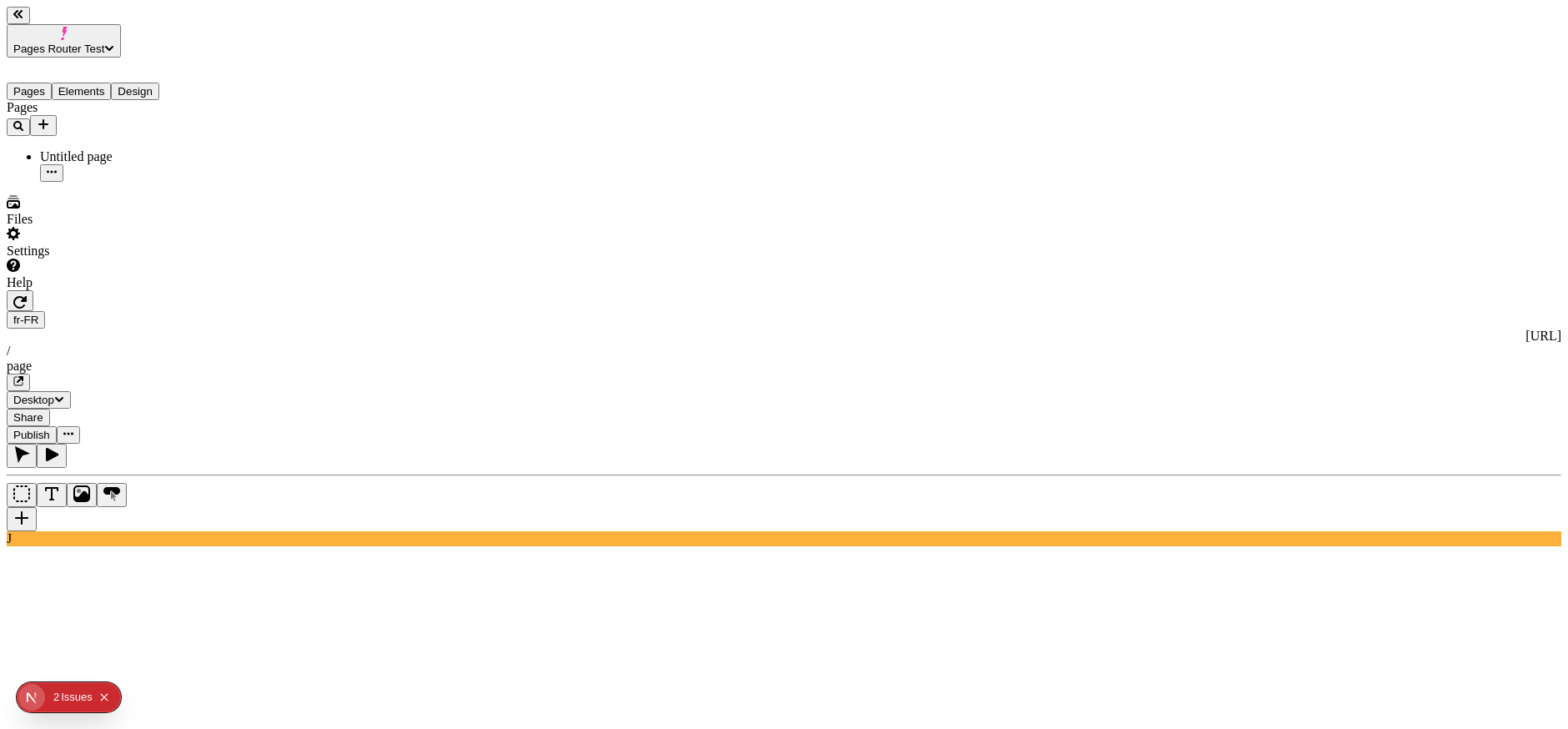
click at [528, 359] on div "page" at bounding box center [784, 366] width 1555 height 15
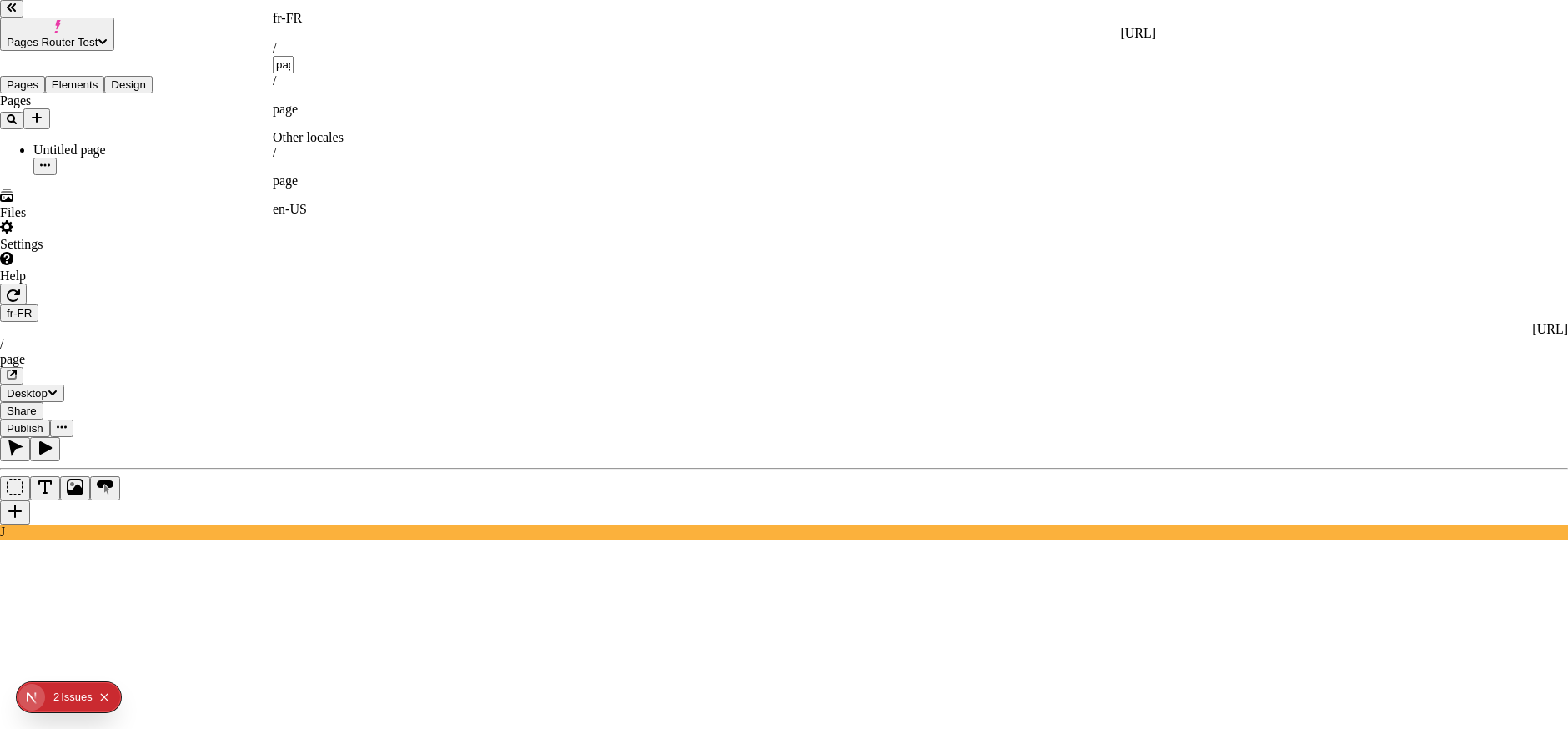
click at [282, 17] on div "fr-FR" at bounding box center [713, 18] width 883 height 15
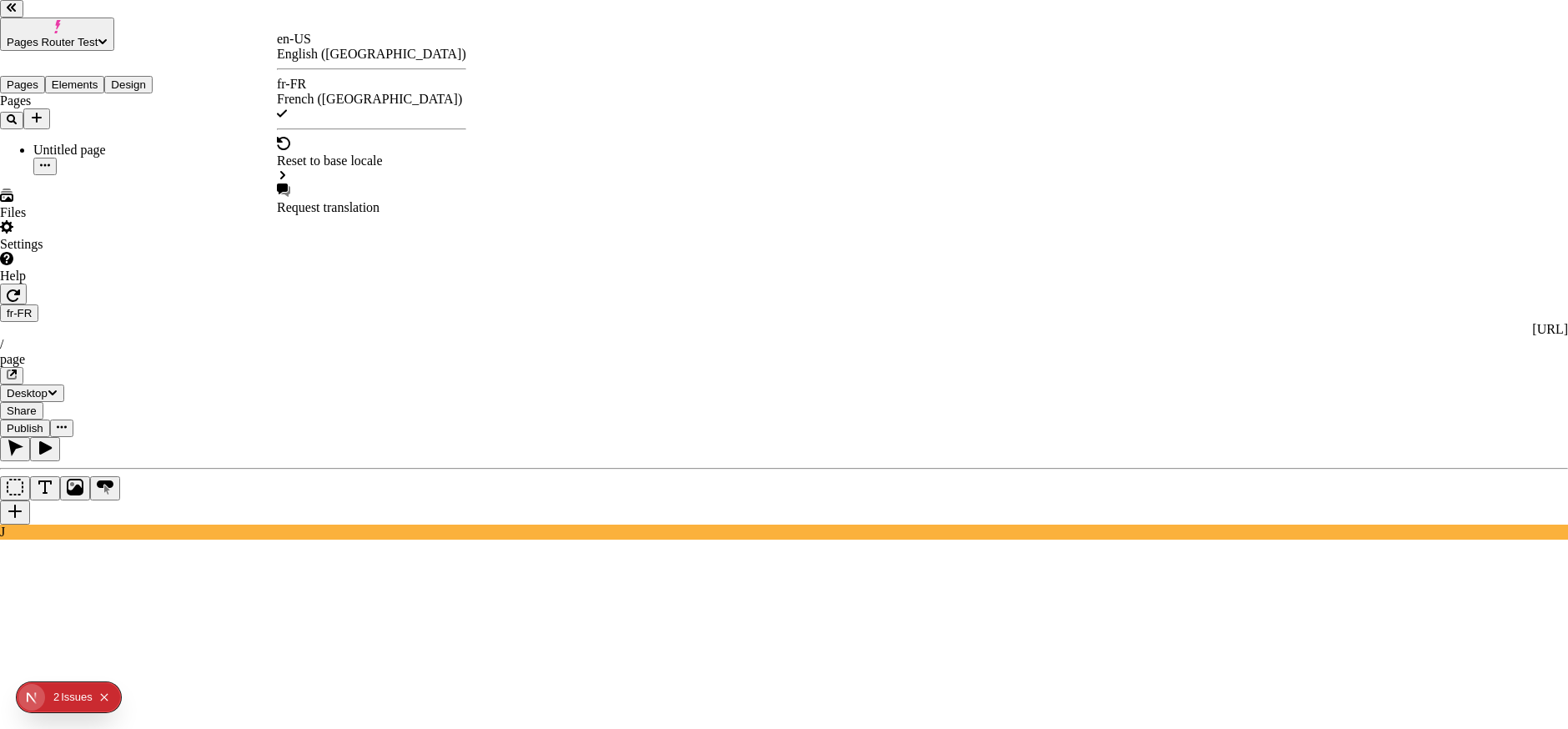
click at [338, 53] on div "en-US English ([GEOGRAPHIC_DATA])" at bounding box center [371, 47] width 189 height 30
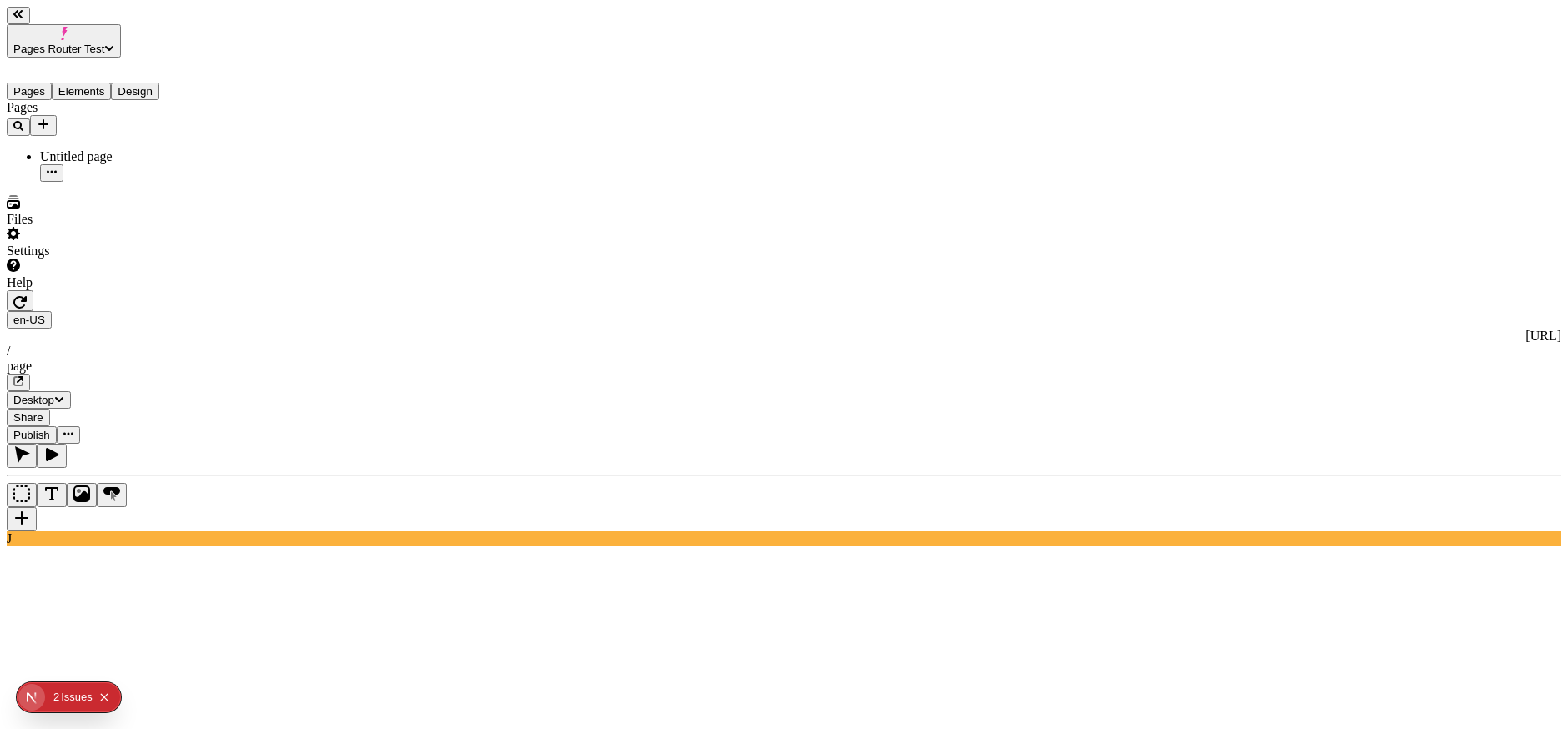
click at [448, 359] on div "page" at bounding box center [784, 366] width 1555 height 15
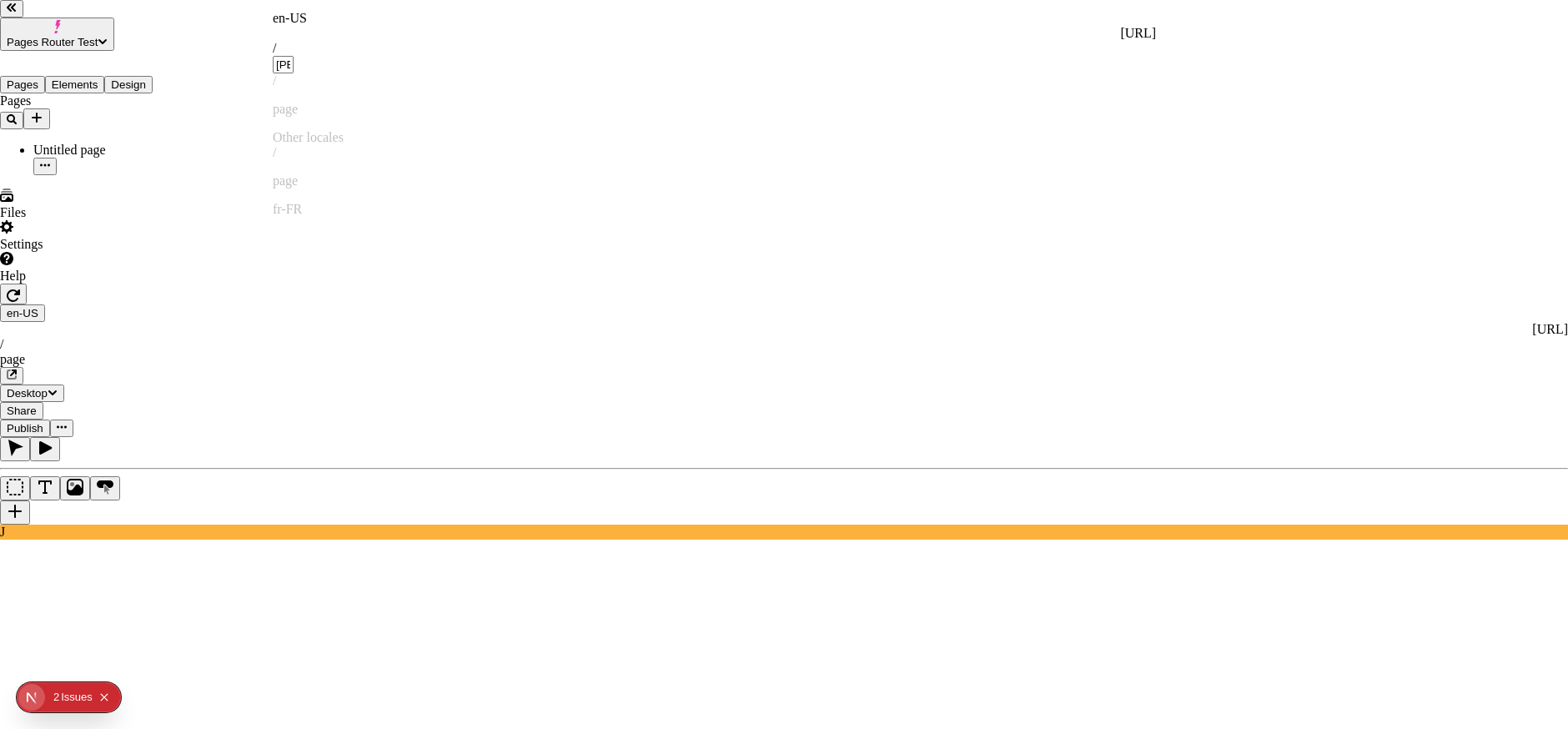
type input "[PERSON_NAME]"
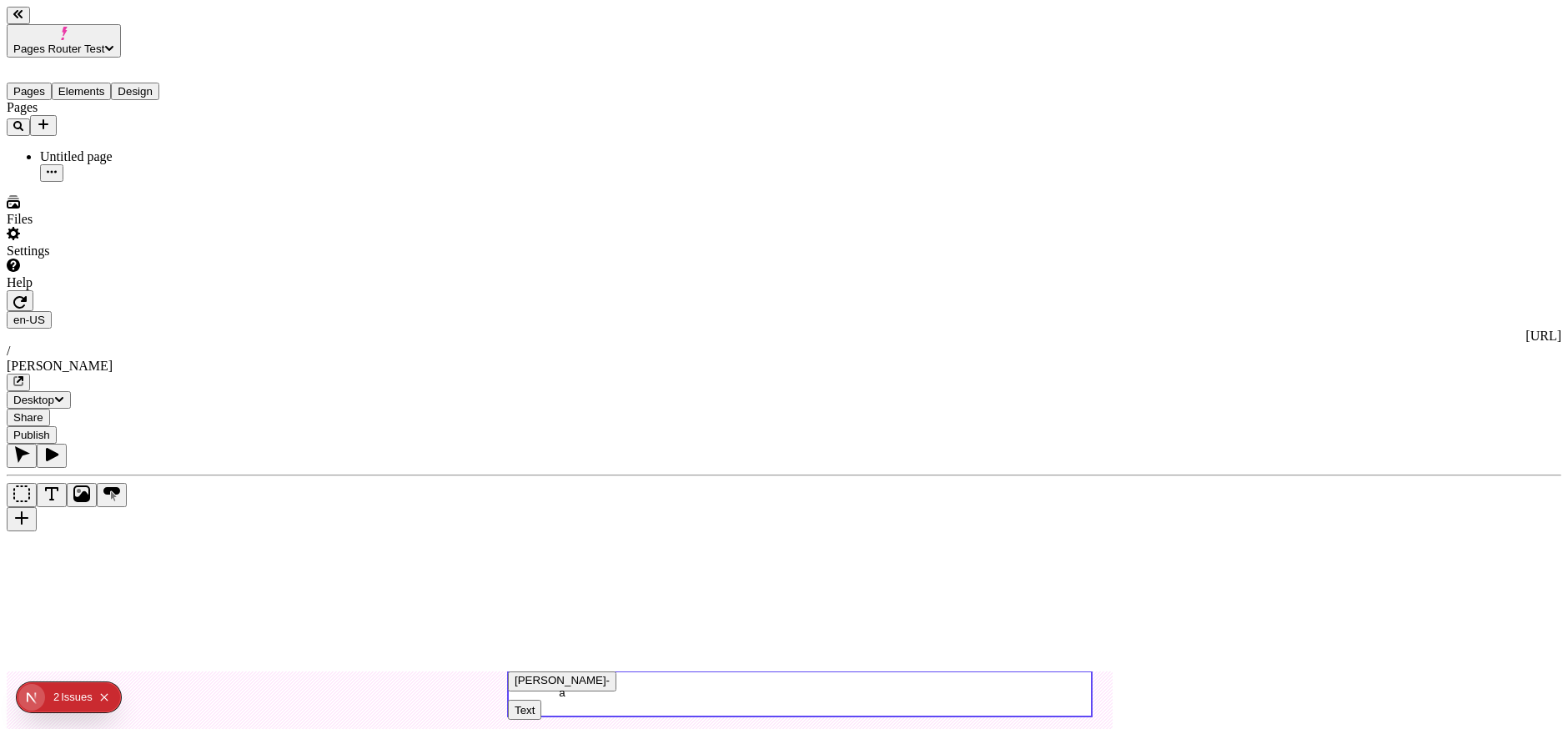
click at [816, 671] on use at bounding box center [800, 693] width 584 height 45
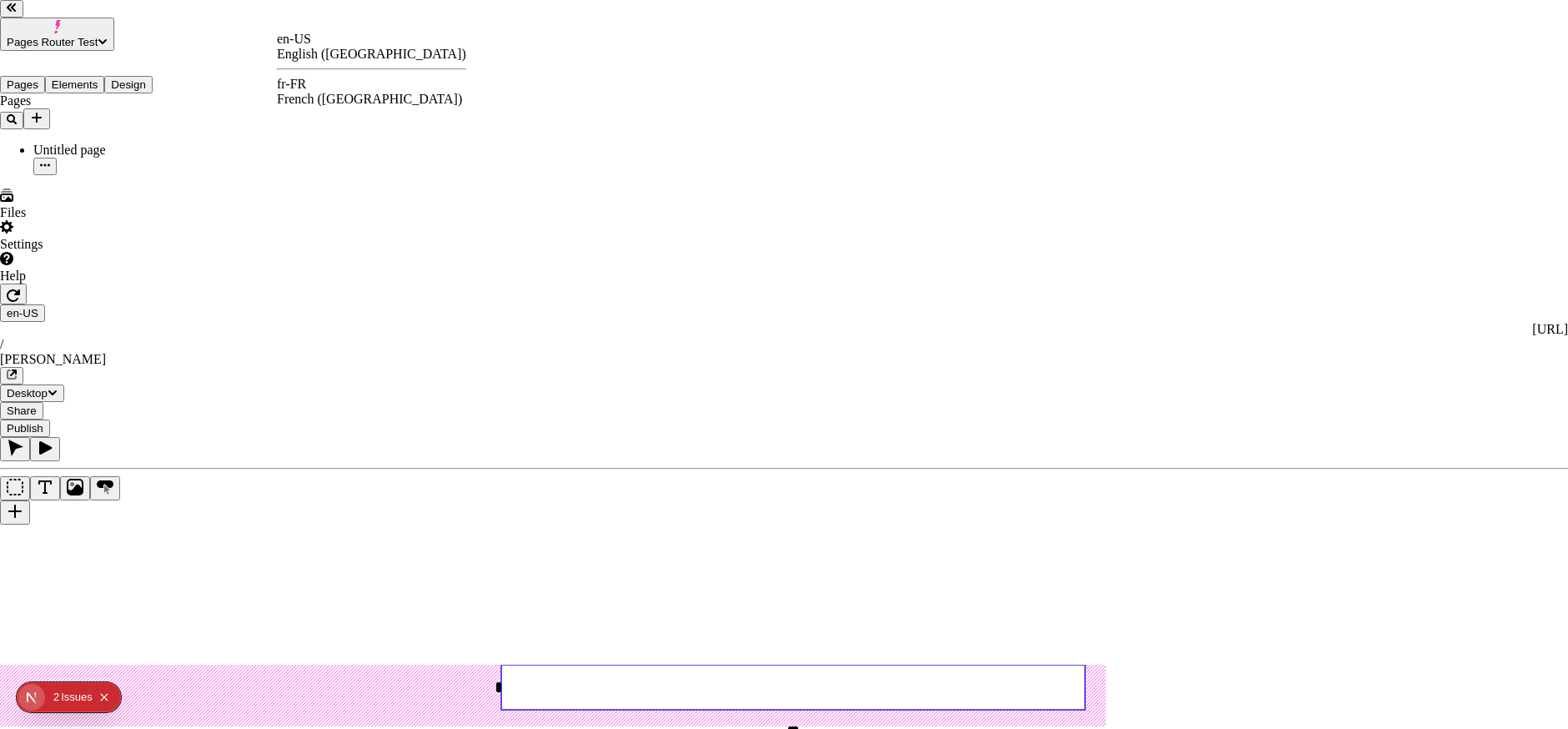
click at [322, 88] on div "fr-FR" at bounding box center [371, 84] width 189 height 15
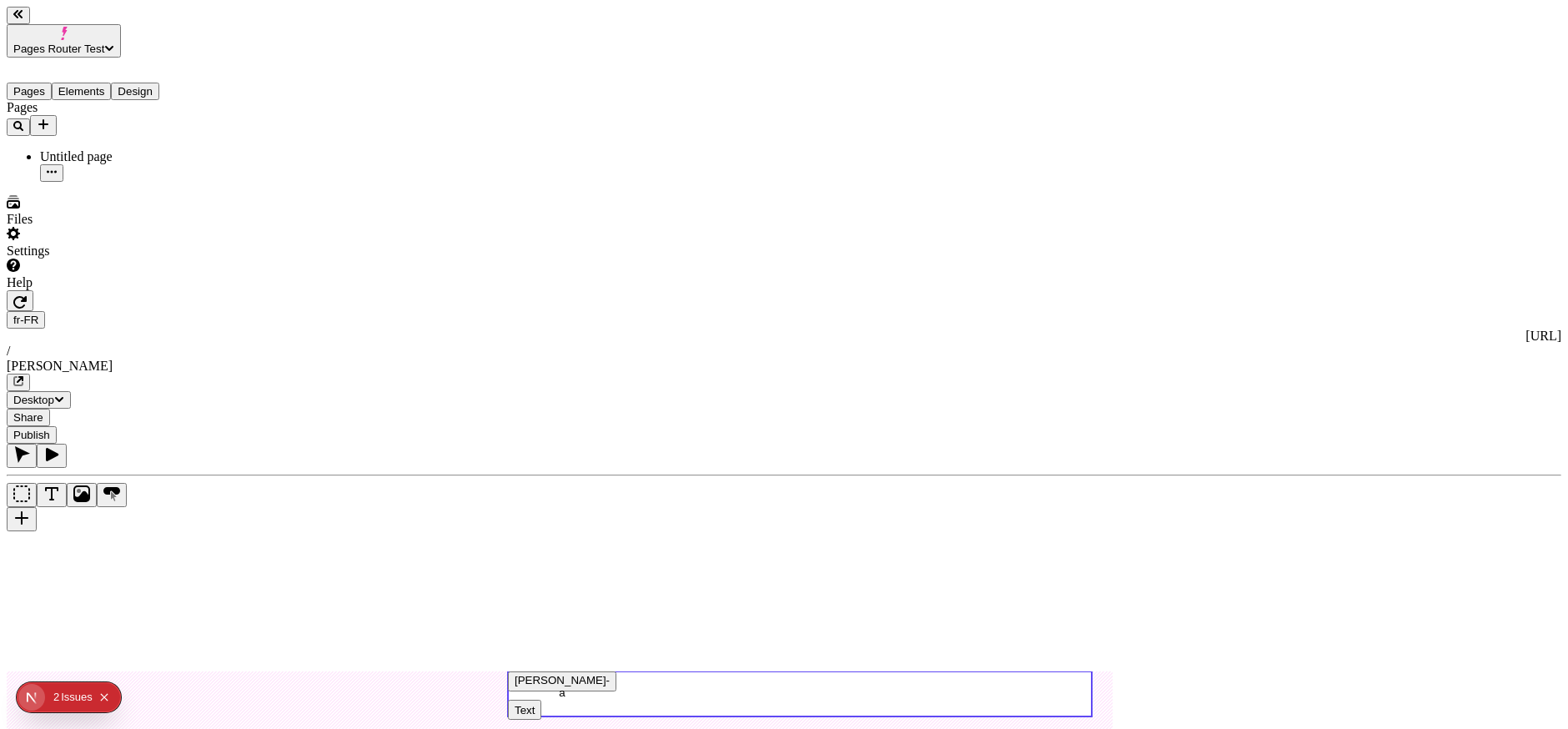
click at [954, 671] on use at bounding box center [800, 693] width 584 height 45
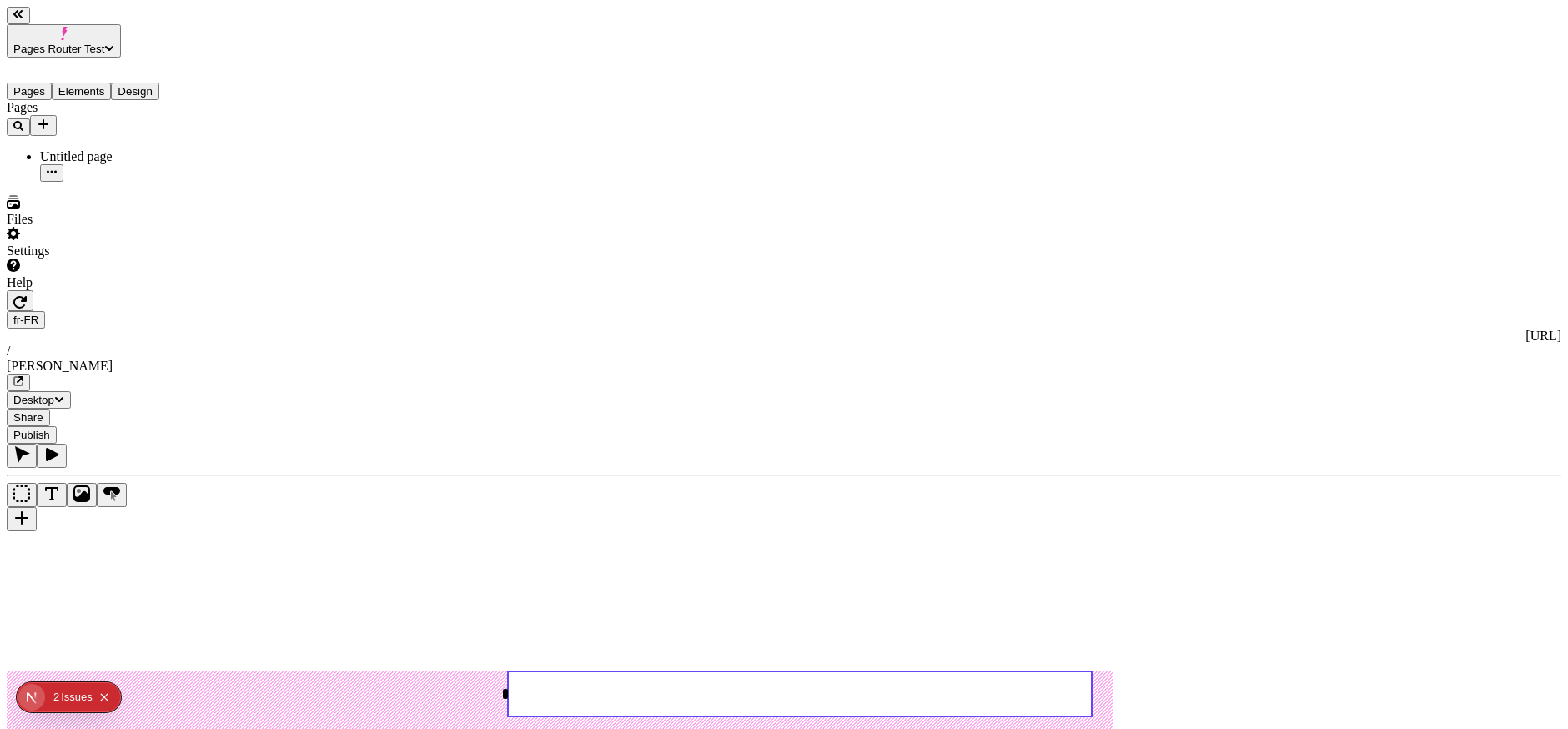
type input "200"
type input "285"
type input "0"
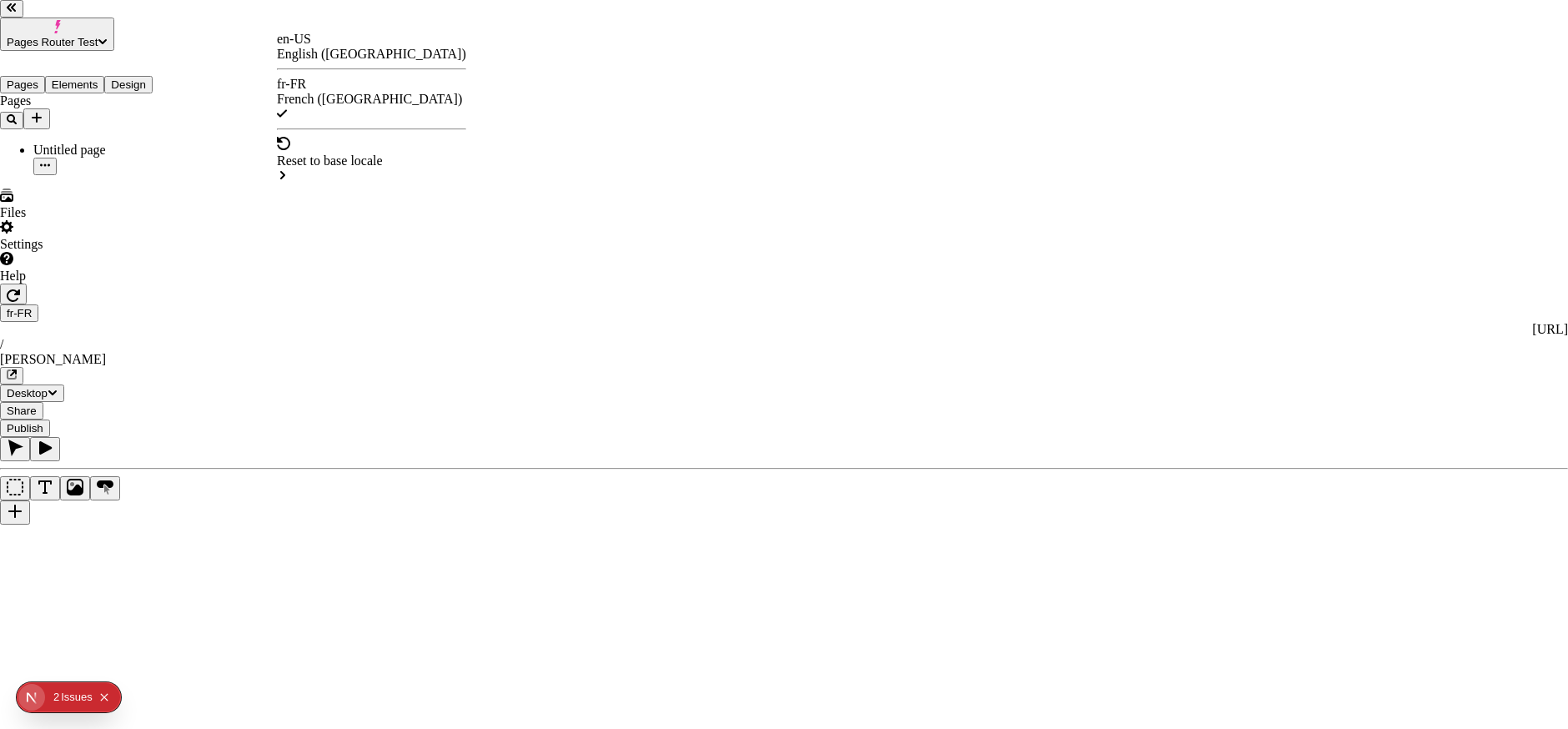
click at [302, 42] on div "en-US English ([GEOGRAPHIC_DATA])" at bounding box center [371, 47] width 189 height 30
click at [319, 92] on div "fr-FR" at bounding box center [371, 84] width 189 height 15
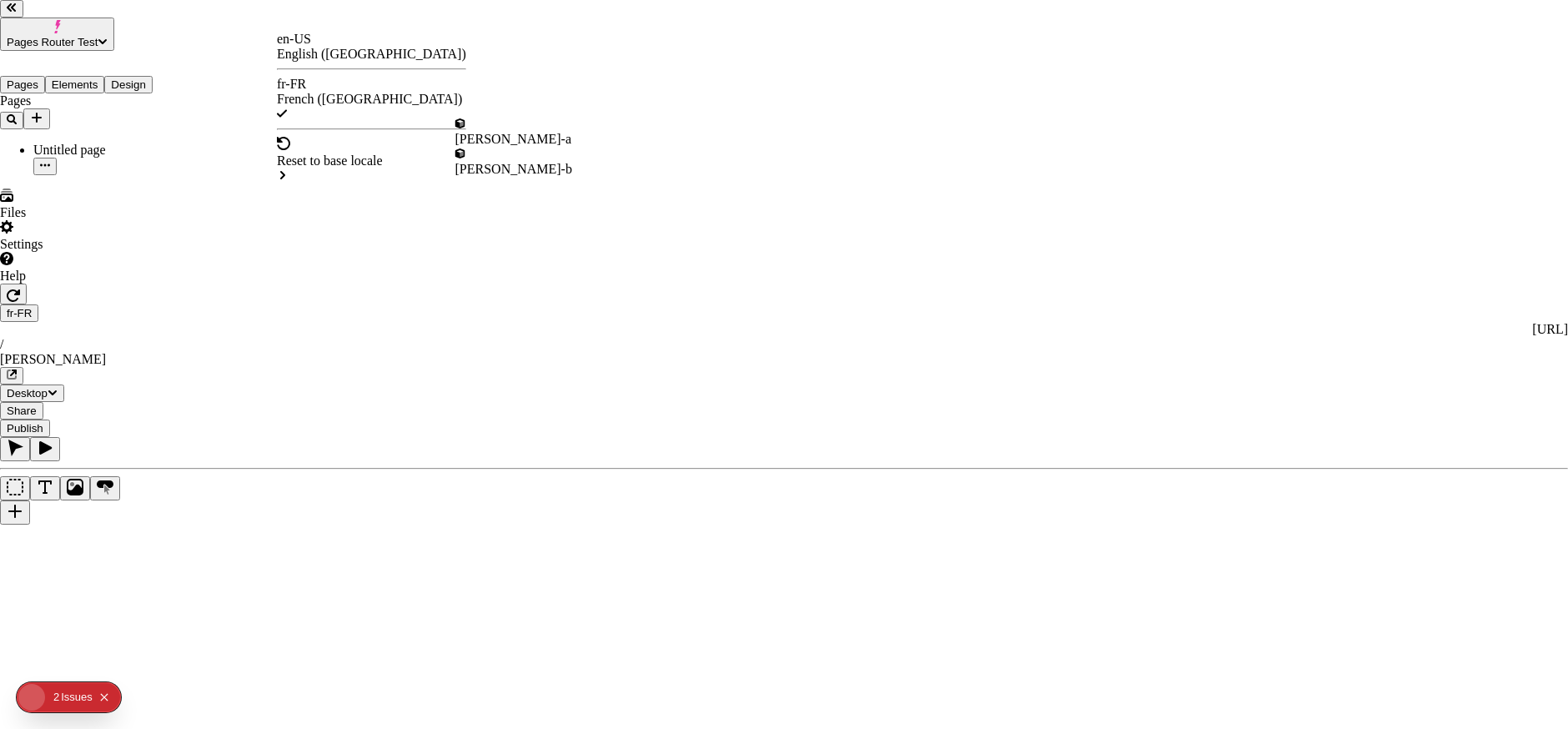
click at [550, 132] on div "[PERSON_NAME]-a" at bounding box center [513, 139] width 116 height 15
